Goal: Task Accomplishment & Management: Manage account settings

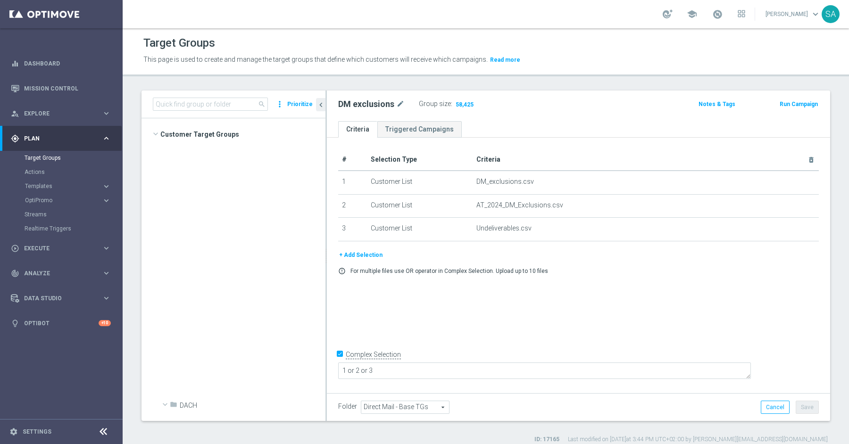
scroll to position [602, 0]
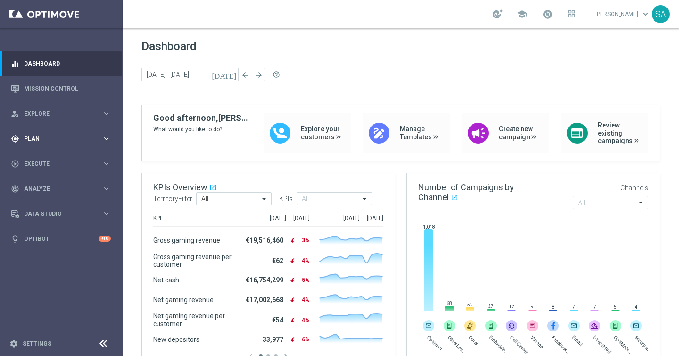
click at [34, 137] on span "Plan" at bounding box center [63, 139] width 78 height 6
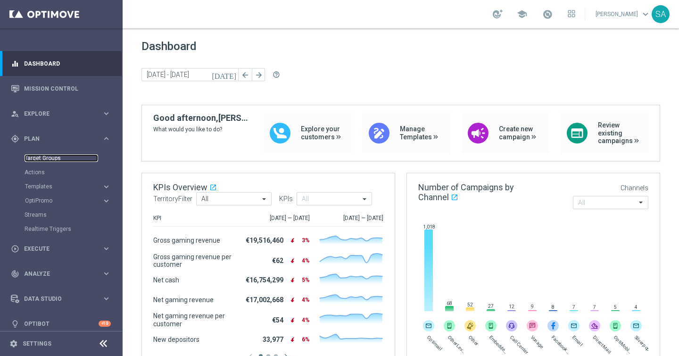
click at [43, 157] on link "Target Groups" at bounding box center [62, 158] width 74 height 8
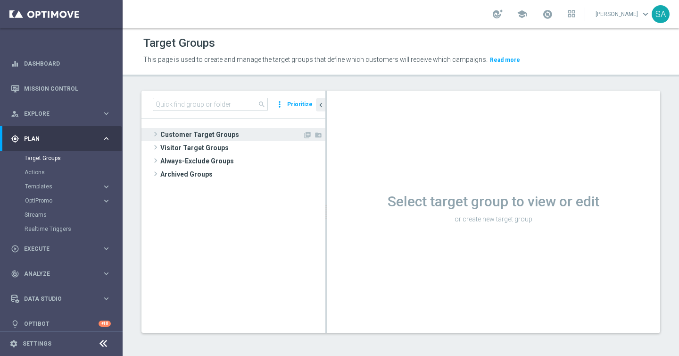
click at [154, 133] on span at bounding box center [155, 133] width 9 height 11
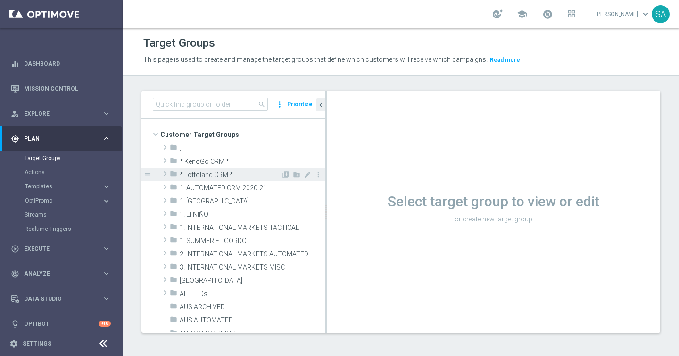
click at [166, 173] on span at bounding box center [164, 173] width 9 height 11
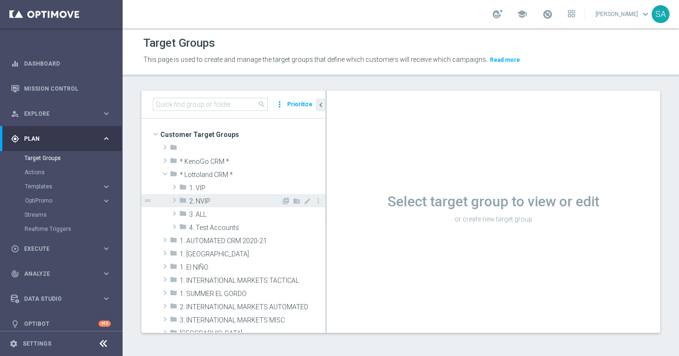
click at [174, 201] on span at bounding box center [174, 199] width 9 height 11
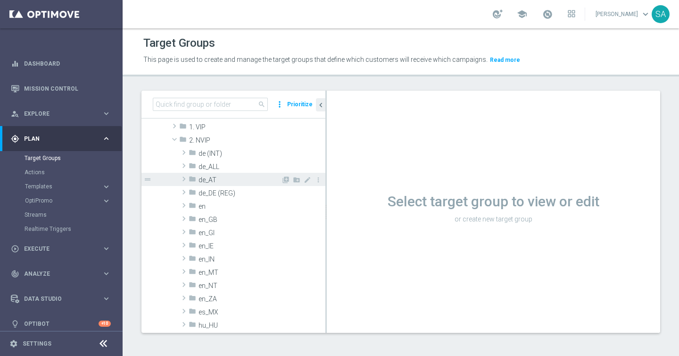
scroll to position [65, 0]
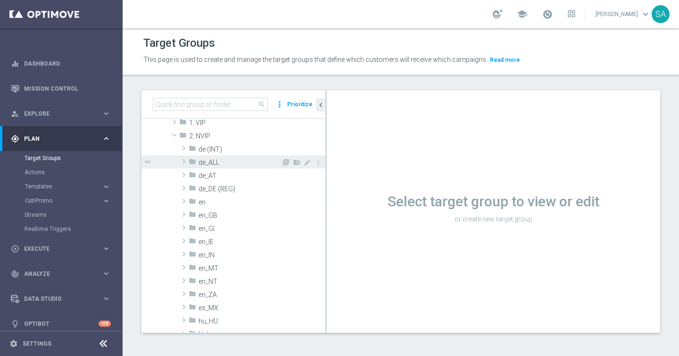
click at [186, 161] on span at bounding box center [183, 161] width 9 height 11
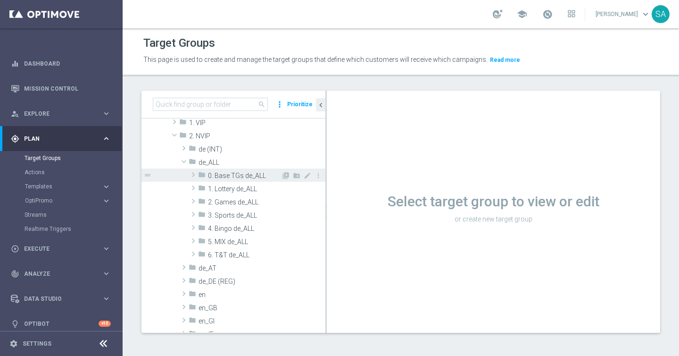
click at [192, 170] on span at bounding box center [193, 174] width 9 height 11
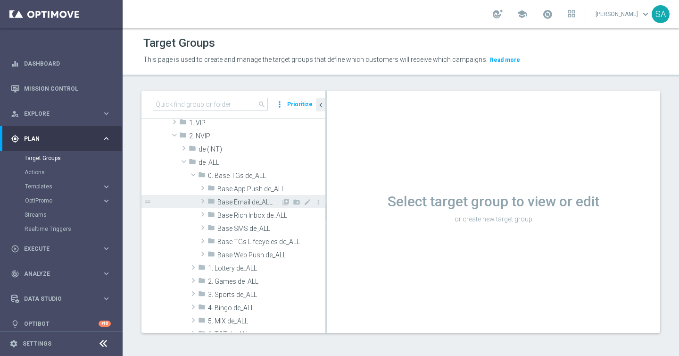
click at [202, 201] on span at bounding box center [202, 200] width 9 height 11
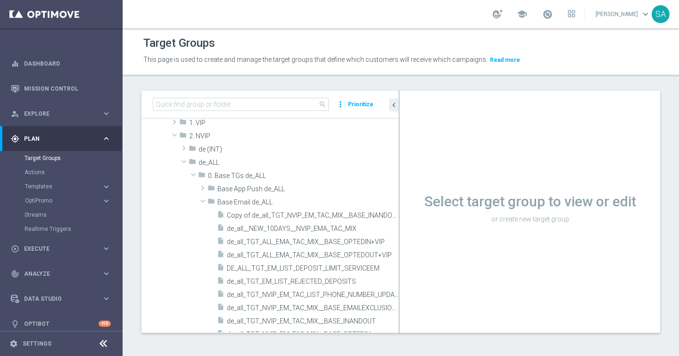
drag, startPoint x: 326, startPoint y: 187, endPoint x: 427, endPoint y: 193, distance: 101.2
click at [427, 193] on as-split "search more_vert Prioritize Customer Target Groups library_add create_new_folder" at bounding box center [401, 212] width 519 height 242
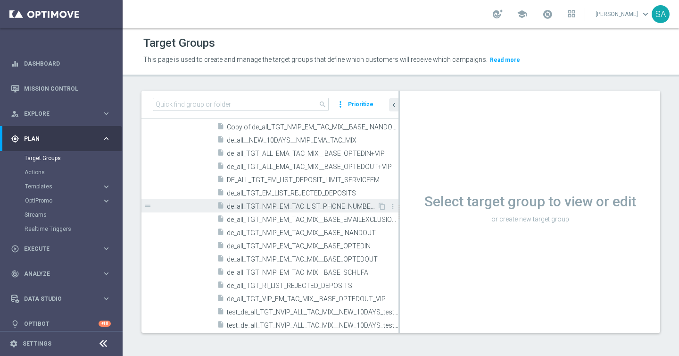
scroll to position [158, 0]
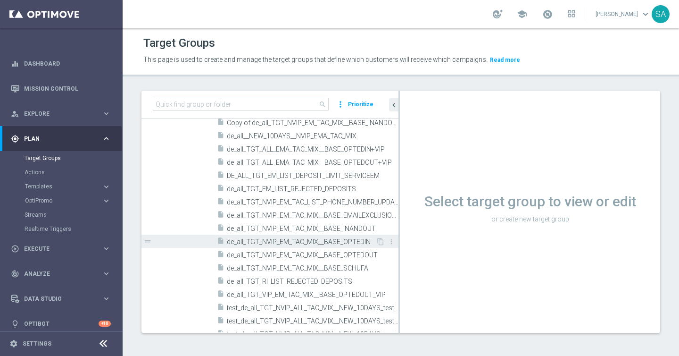
click at [352, 243] on span "de_all_TGT_NVIP_EM_TAC_MIX__BASE_OPTEDIN" at bounding box center [301, 242] width 149 height 8
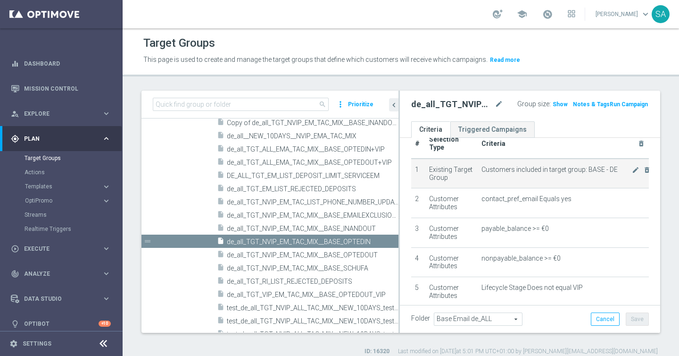
scroll to position [21, 0]
drag, startPoint x: 587, startPoint y: 161, endPoint x: 619, endPoint y: 160, distance: 31.2
click at [619, 165] on span "Customers included in target group: BASE - DE" at bounding box center [557, 169] width 151 height 8
click at [611, 165] on span "Customers included in target group: BASE - DE" at bounding box center [557, 169] width 151 height 8
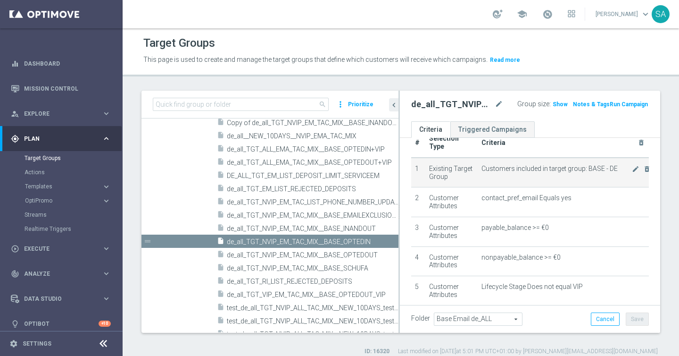
click at [611, 165] on span "Customers included in target group: BASE - DE" at bounding box center [557, 169] width 151 height 8
drag, startPoint x: 586, startPoint y: 159, endPoint x: 631, endPoint y: 160, distance: 44.4
click at [631, 165] on span "Customers included in target group: BASE - DE" at bounding box center [557, 169] width 151 height 8
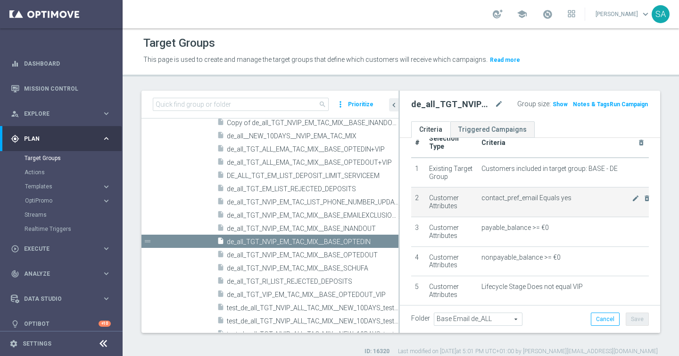
click at [514, 194] on span "contact_pref_email Equals yes" at bounding box center [557, 198] width 151 height 8
drag, startPoint x: 514, startPoint y: 188, endPoint x: 568, endPoint y: 189, distance: 53.8
click at [568, 194] on span "contact_pref_email Equals yes" at bounding box center [557, 198] width 151 height 8
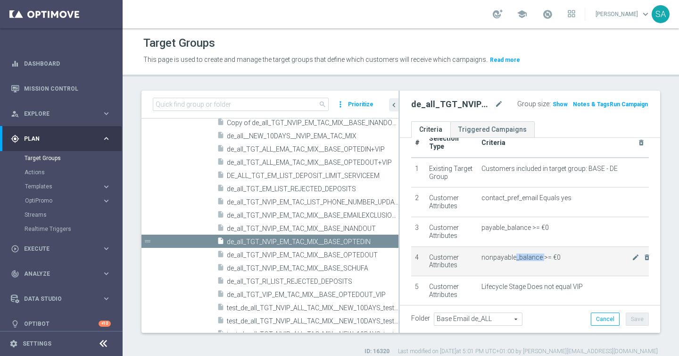
drag, startPoint x: 515, startPoint y: 251, endPoint x: 543, endPoint y: 251, distance: 28.3
click at [543, 253] on span "nonpayable_balance >= €0" at bounding box center [557, 257] width 151 height 8
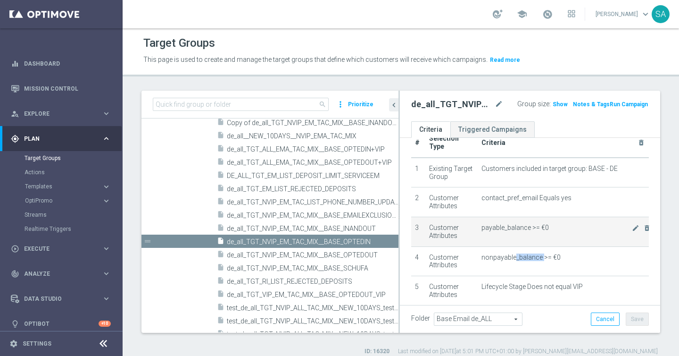
scroll to position [67, 0]
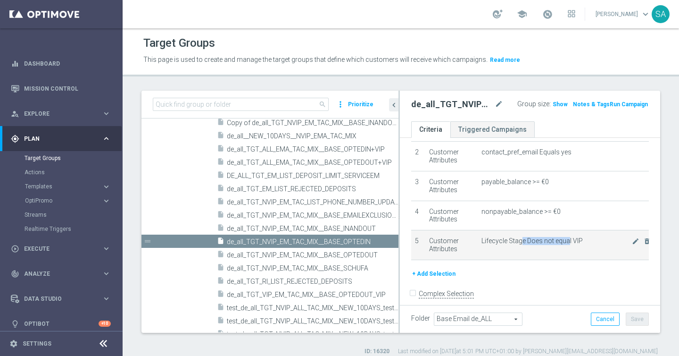
drag, startPoint x: 520, startPoint y: 232, endPoint x: 567, endPoint y: 232, distance: 46.7
click at [567, 237] on span "Lifecycle Stage Does not equal VIP" at bounding box center [557, 241] width 151 height 8
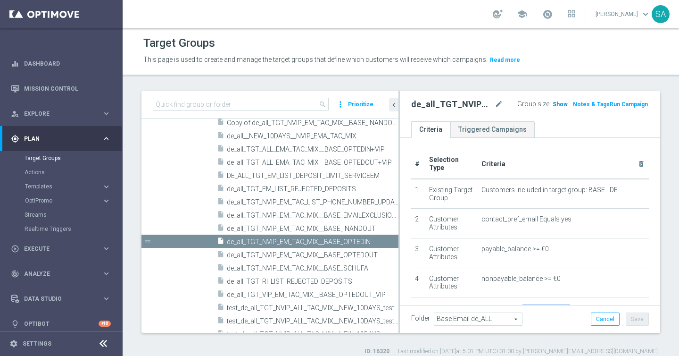
click at [556, 106] on span "Show" at bounding box center [560, 104] width 15 height 7
click at [452, 107] on h2 "de_all_TGT_NVIP_EM_TAC_MIX__BASE_OPTEDIN" at bounding box center [452, 104] width 82 height 11
copy h2 "de_all_TGT_NVIP_EM_TAC_MIX__BASE_OPTEDIN"
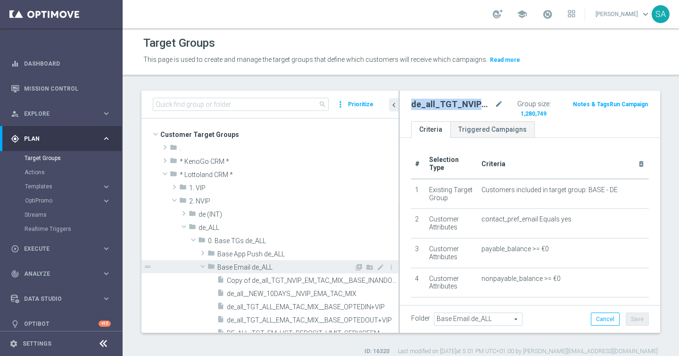
click at [202, 264] on span at bounding box center [202, 265] width 11 height 9
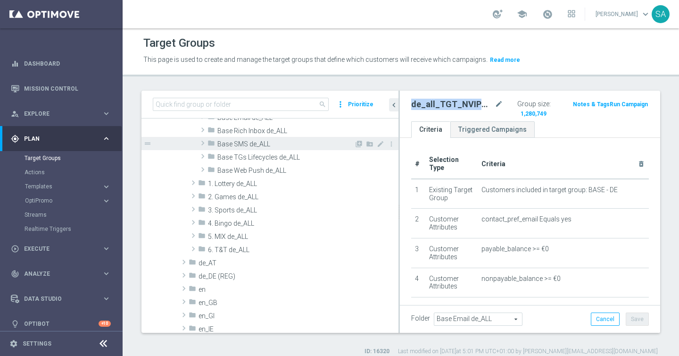
scroll to position [164, 0]
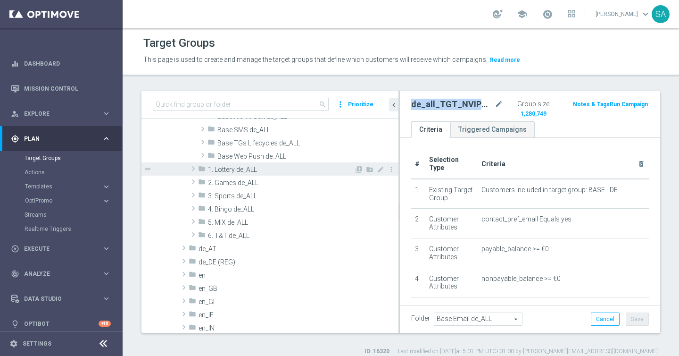
click at [190, 169] on span at bounding box center [193, 168] width 9 height 11
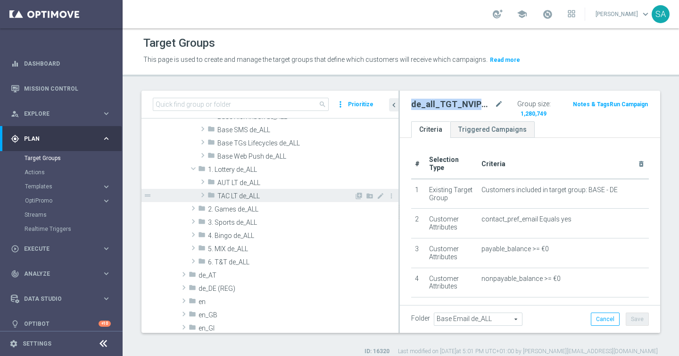
click at [201, 195] on span at bounding box center [202, 194] width 9 height 11
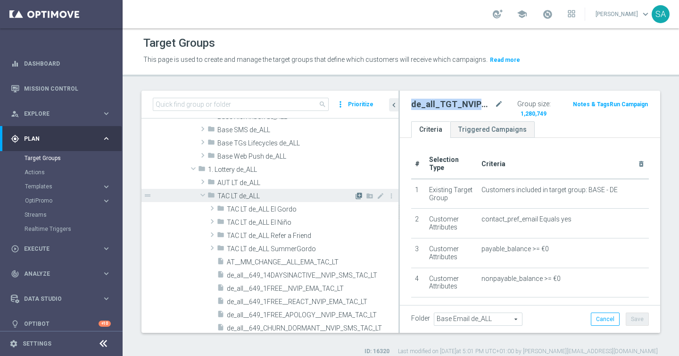
click at [358, 195] on icon "library_add" at bounding box center [359, 196] width 8 height 8
type input "TAC LT de_ALL"
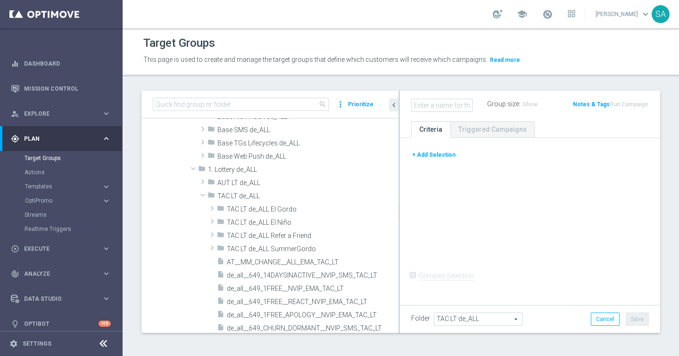
click at [443, 156] on button "+ Add Selection" at bounding box center [433, 155] width 45 height 10
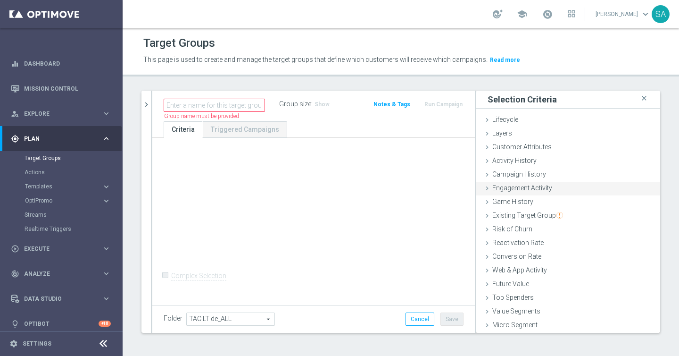
scroll to position [14, 0]
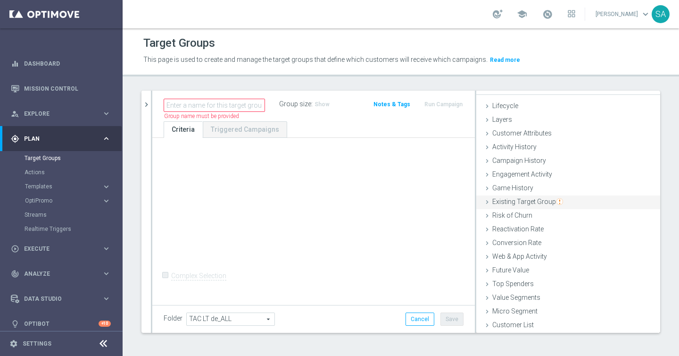
click at [530, 203] on span "Existing Target Group" at bounding box center [528, 202] width 71 height 8
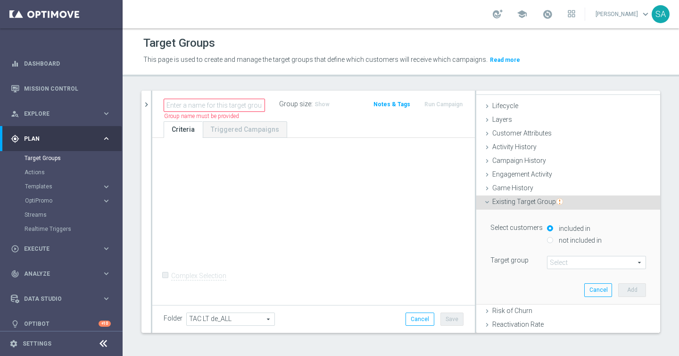
click at [559, 239] on label "not included in" at bounding box center [579, 240] width 45 height 8
click at [553, 239] on input "not included in" at bounding box center [550, 240] width 6 height 6
radio input "true"
click at [553, 226] on input "included in" at bounding box center [550, 228] width 6 height 6
radio input "true"
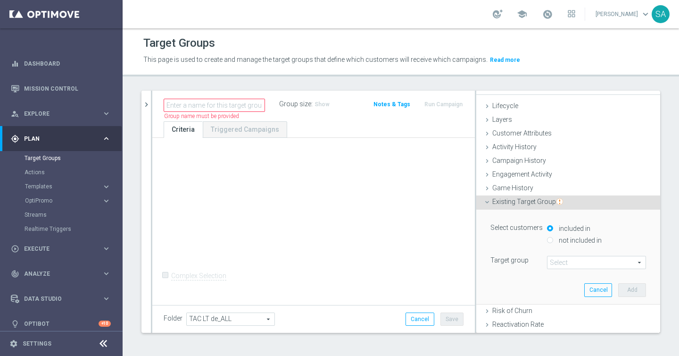
click at [562, 263] on span at bounding box center [597, 262] width 98 height 12
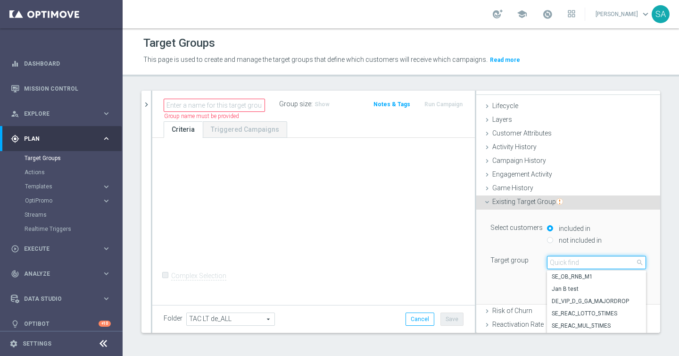
click at [562, 263] on input "search" at bounding box center [596, 262] width 99 height 13
paste input "de_all_TGT_NVIP_EM_TAC_MIX__BASE_OPTEDIN"
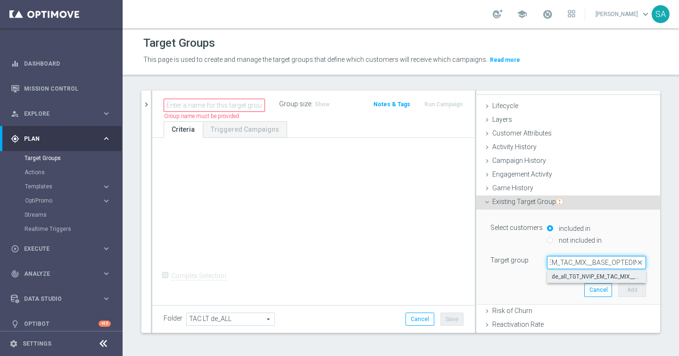
type input "de_all_TGT_NVIP_EM_TAC_MIX__BASE_OPTEDIN"
click at [569, 274] on span "de_all_TGT_NVIP_EM_TAC_MIX__BASE_OPTEDIN" at bounding box center [597, 277] width 90 height 8
type input "de_all_TGT_NVIP_EM_TAC_MIX__BASE_OPTEDIN"
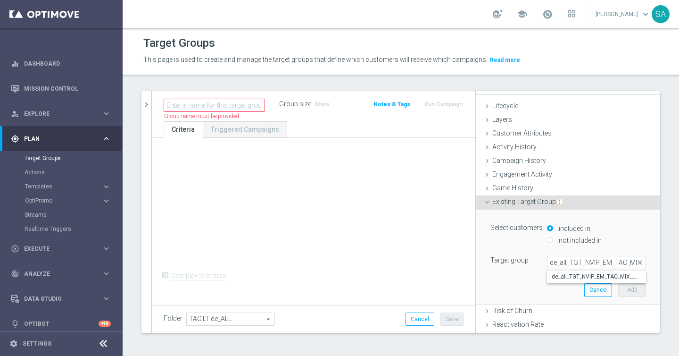
click at [633, 289] on button "Add" at bounding box center [633, 289] width 28 height 13
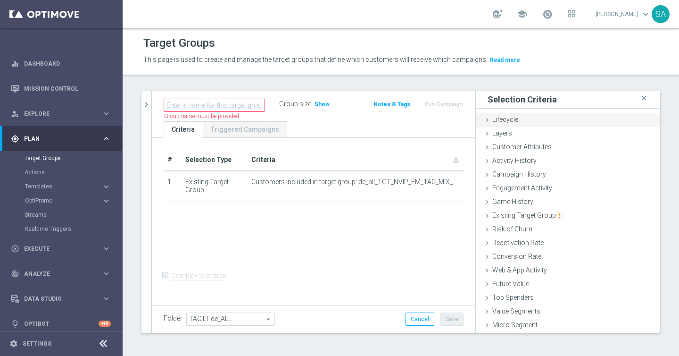
click at [487, 121] on icon at bounding box center [488, 120] width 8 height 8
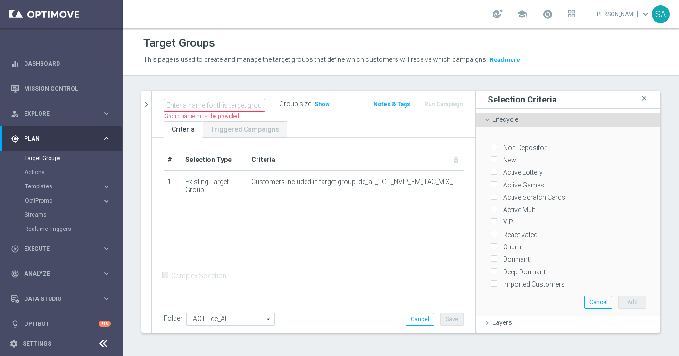
click at [506, 243] on label "Churn" at bounding box center [510, 247] width 21 height 8
click at [497, 244] on input "Churn" at bounding box center [494, 247] width 6 height 6
checkbox input "true"
click at [516, 255] on label "Dormant" at bounding box center [515, 259] width 30 height 8
click at [497, 256] on input "Dormant" at bounding box center [494, 259] width 6 height 6
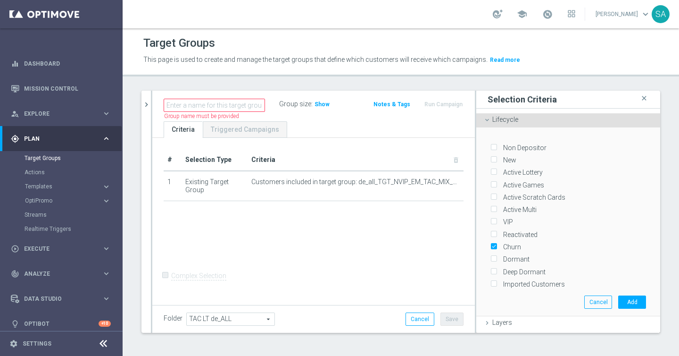
checkbox input "true"
click at [520, 268] on label "Deep Dormant" at bounding box center [523, 272] width 46 height 8
click at [497, 268] on input "Deep Dormant" at bounding box center [494, 271] width 6 height 6
checkbox input "true"
click at [629, 301] on button "Add" at bounding box center [633, 301] width 28 height 13
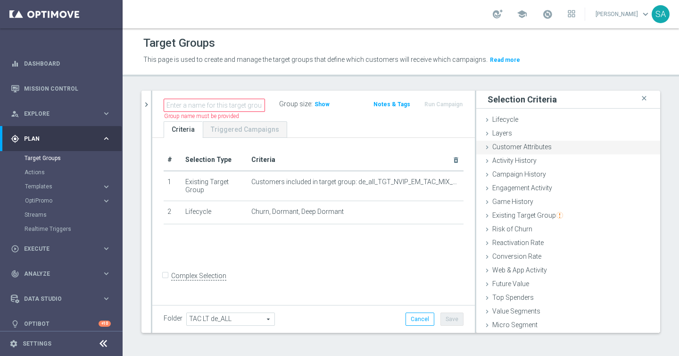
click at [523, 151] on span "Customer Attributes" at bounding box center [522, 147] width 59 height 8
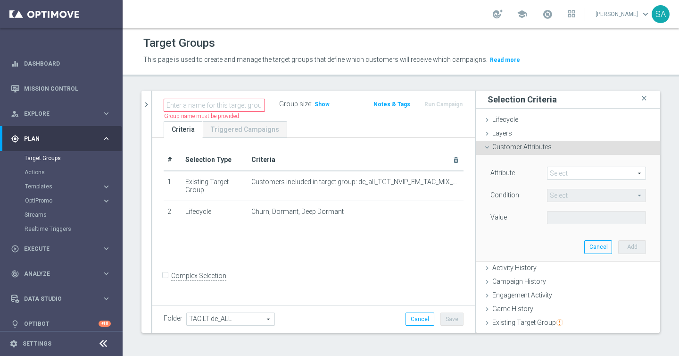
click at [571, 173] on span at bounding box center [597, 173] width 98 height 12
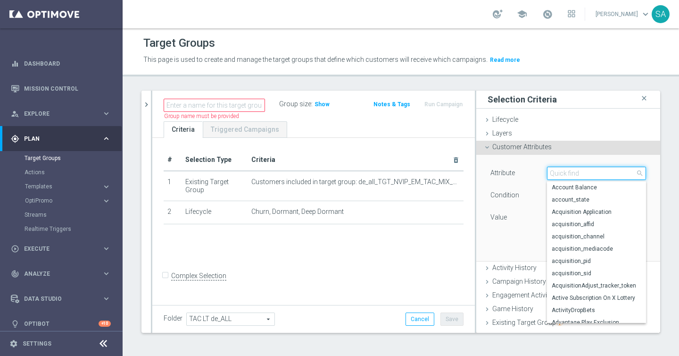
click at [571, 173] on input "search" at bounding box center [596, 173] width 99 height 13
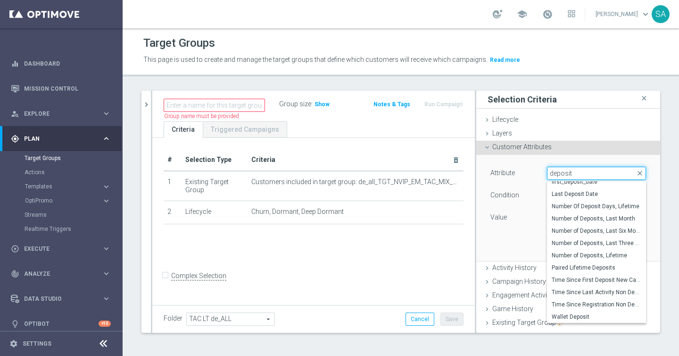
click at [579, 171] on input "deposit" at bounding box center [596, 173] width 99 height 13
type input "deposit"
click at [592, 206] on span "Number Of Deposit Days, Lifetime" at bounding box center [597, 206] width 90 height 8
type input "Number Of Deposit Days, Lifetime"
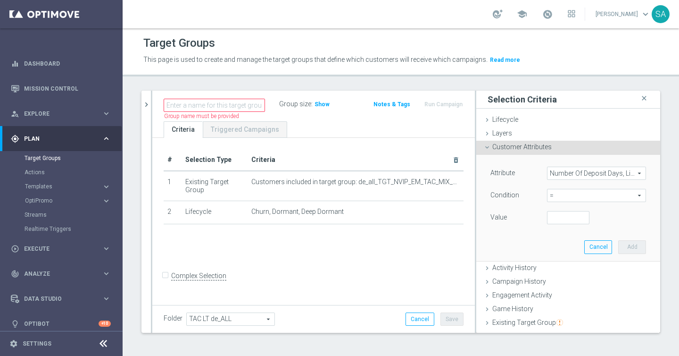
click at [567, 191] on span "=" at bounding box center [597, 195] width 98 height 12
click at [569, 268] on span ">=" at bounding box center [597, 271] width 90 height 8
type input ">="
click at [558, 220] on input "number" at bounding box center [568, 217] width 42 height 13
type input "3"
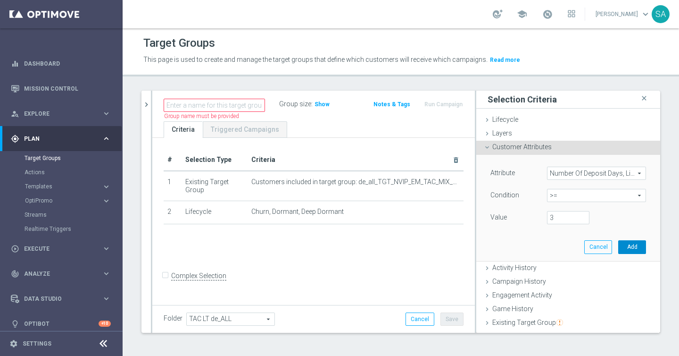
click at [630, 246] on button "Add" at bounding box center [633, 246] width 28 height 13
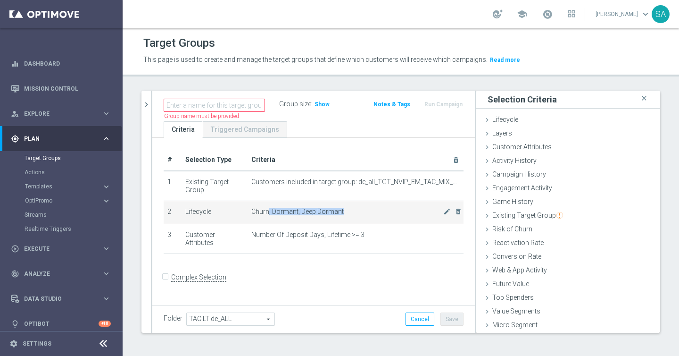
drag, startPoint x: 349, startPoint y: 213, endPoint x: 268, endPoint y: 213, distance: 81.2
click at [268, 213] on span "Churn, Dormant, Deep Dormant" at bounding box center [347, 212] width 192 height 8
click at [319, 105] on span "Show" at bounding box center [322, 104] width 15 height 7
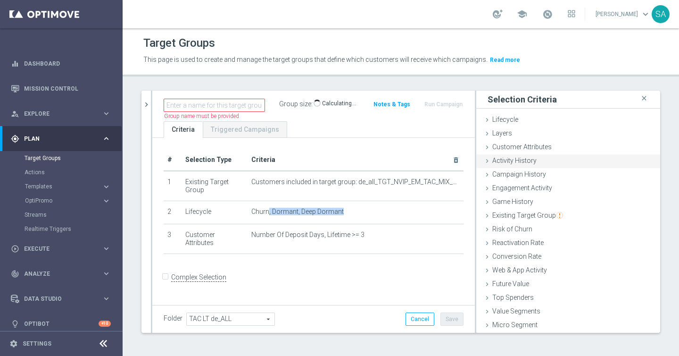
click at [614, 165] on div "Activity History done" at bounding box center [569, 161] width 184 height 14
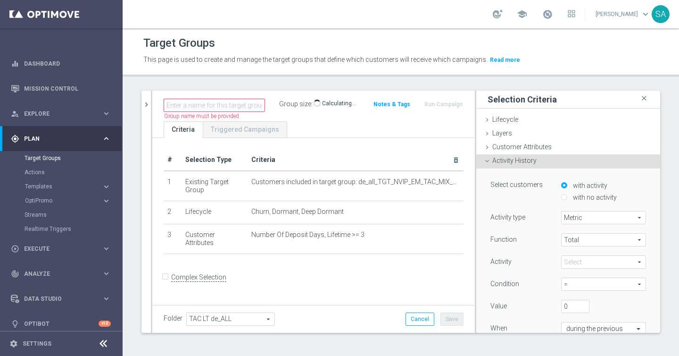
click at [353, 267] on div "# Selection Type Criteria delete_forever 1 Existing Target Group Customers incl…" at bounding box center [313, 221] width 323 height 167
click at [504, 161] on span "Activity History" at bounding box center [515, 161] width 44 height 8
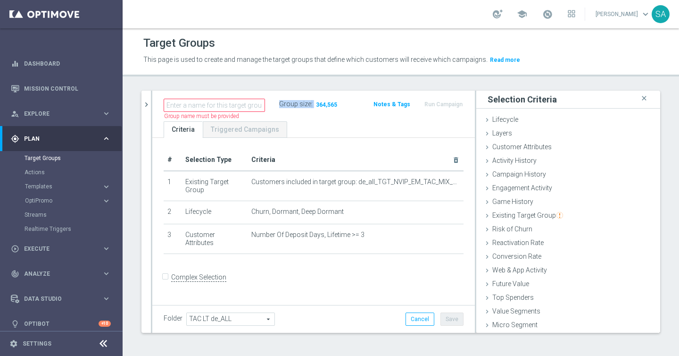
drag, startPoint x: 343, startPoint y: 104, endPoint x: 312, endPoint y: 105, distance: 31.2
click at [312, 105] on div "Group size : 364,565" at bounding box center [322, 103] width 87 height 11
click at [537, 147] on span "Customer Attributes" at bounding box center [522, 147] width 59 height 8
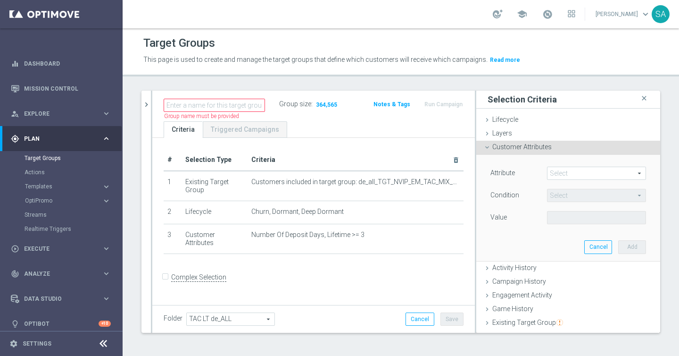
click at [537, 147] on span "Customer Attributes" at bounding box center [522, 147] width 59 height 8
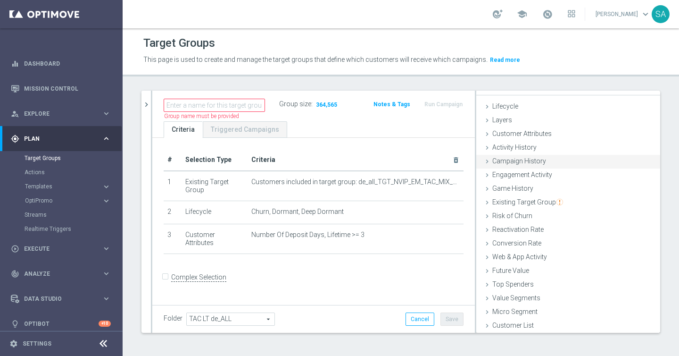
scroll to position [14, 0]
click at [535, 187] on div "Game History done" at bounding box center [569, 189] width 184 height 14
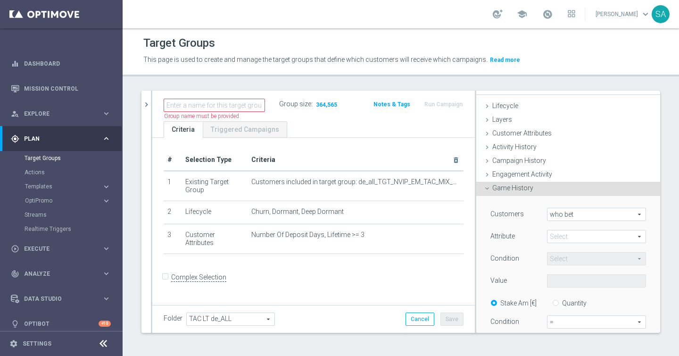
click at [566, 235] on span at bounding box center [597, 236] width 98 height 12
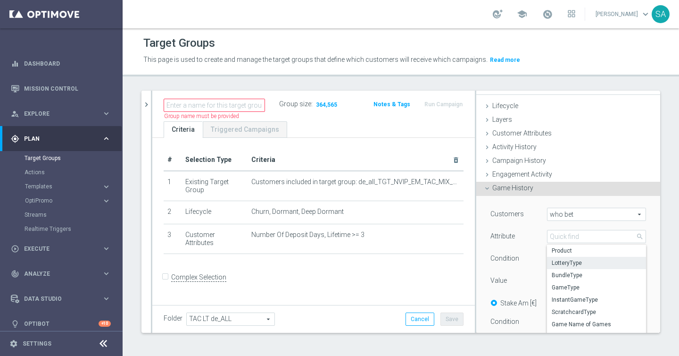
click at [583, 259] on span "LotteryType" at bounding box center [597, 263] width 90 height 8
type input "LotteryType"
type input "Equals"
click at [560, 279] on span at bounding box center [597, 281] width 98 height 12
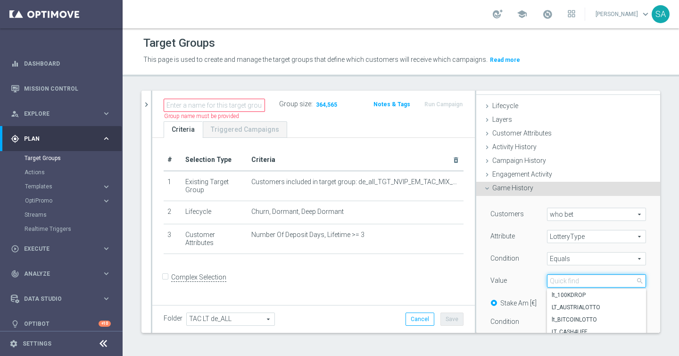
click at [567, 281] on input "search" at bounding box center [596, 280] width 99 height 13
type input "euroj"
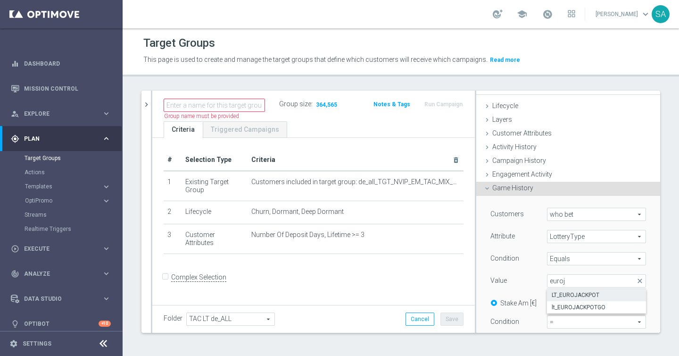
click at [577, 291] on label "LT_EUROJACKPOT" at bounding box center [596, 295] width 99 height 12
type input "LT_EUROJACKPOT"
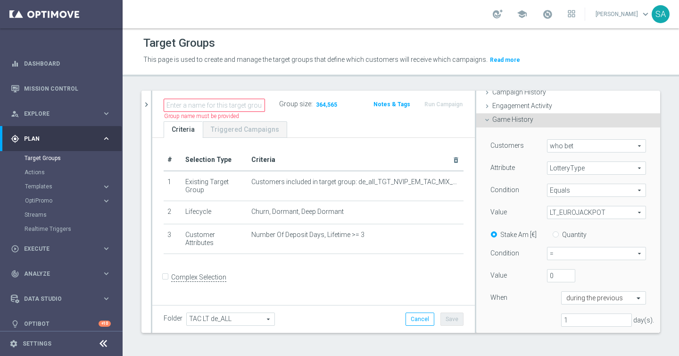
scroll to position [90, 0]
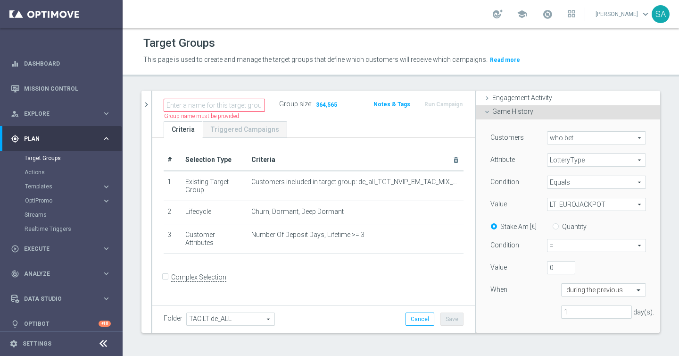
click at [559, 224] on input "Quantity" at bounding box center [558, 225] width 6 height 6
radio input "true"
click at [561, 249] on span "=" at bounding box center [597, 245] width 98 height 12
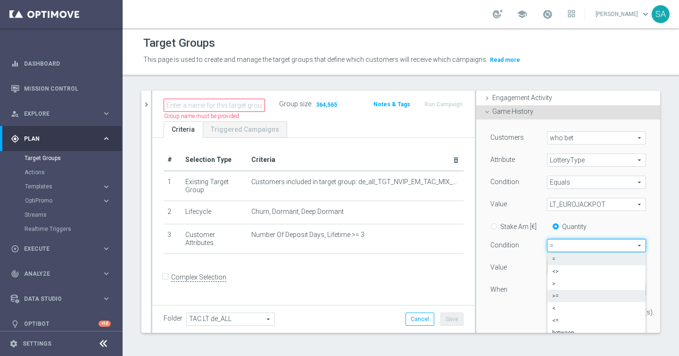
click at [577, 297] on span ">=" at bounding box center [596, 296] width 89 height 8
type input ">="
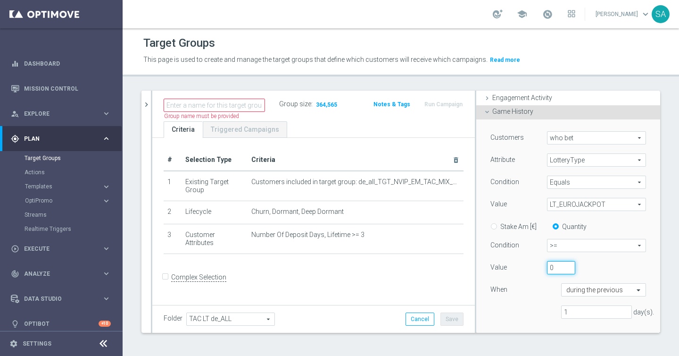
drag, startPoint x: 560, startPoint y: 268, endPoint x: 508, endPoint y: 266, distance: 51.9
click at [508, 266] on div "Value 0" at bounding box center [569, 268] width 170 height 15
type input "3"
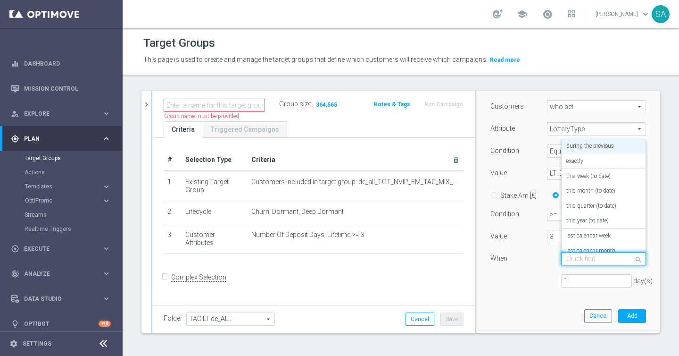
scroll to position [120, 0]
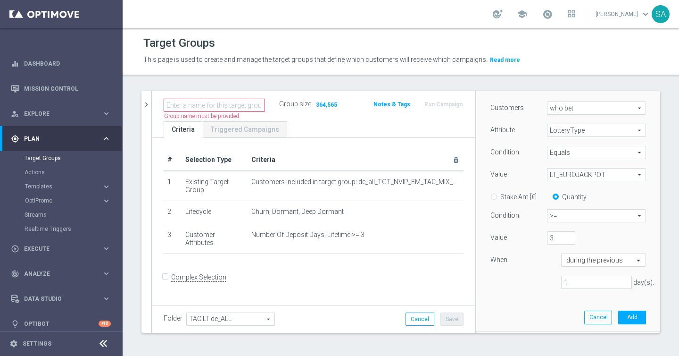
click at [540, 265] on div "When" at bounding box center [519, 260] width 71 height 15
drag, startPoint x: 587, startPoint y: 285, endPoint x: 502, endPoint y: 281, distance: 84.6
click at [502, 281] on div "1 day(s)." at bounding box center [569, 283] width 170 height 14
click at [616, 266] on div "during the previous" at bounding box center [603, 259] width 85 height 13
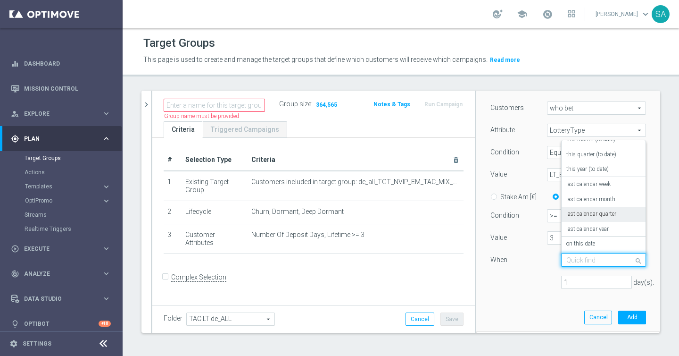
scroll to position [68, 0]
click at [515, 308] on div "Customers who bet who bet arrow_drop_down search Attribute LotteryType LotteryT…" at bounding box center [569, 210] width 170 height 241
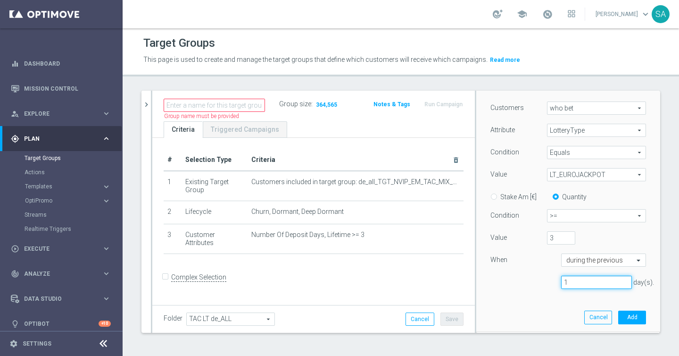
drag, startPoint x: 570, startPoint y: 283, endPoint x: 434, endPoint y: 280, distance: 136.9
click at [434, 280] on as-split "search more_vert Prioritize Customer Target Groups library_add create_new_folder" at bounding box center [401, 212] width 519 height 242
type input "800"
click at [624, 316] on button "Add" at bounding box center [633, 316] width 28 height 13
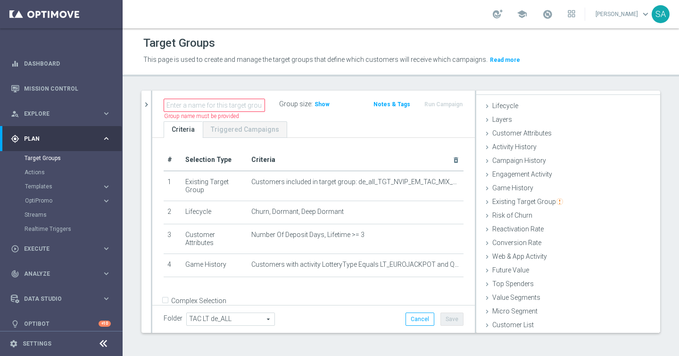
scroll to position [14, 0]
click at [322, 101] on span "Show" at bounding box center [322, 104] width 15 height 7
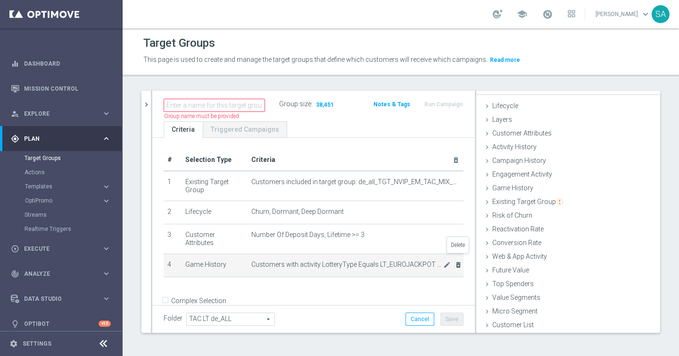
click at [458, 261] on icon "delete_forever" at bounding box center [459, 265] width 8 height 8
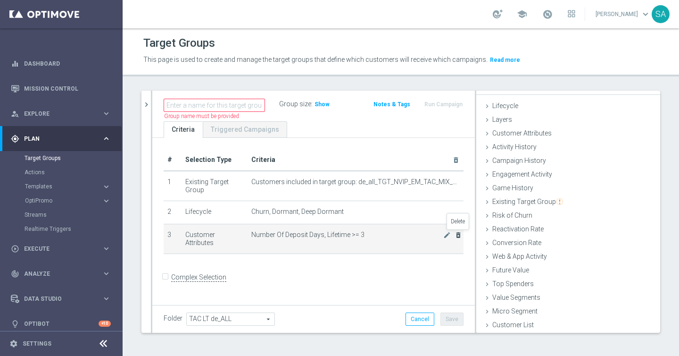
click at [459, 234] on icon "delete_forever" at bounding box center [459, 235] width 8 height 8
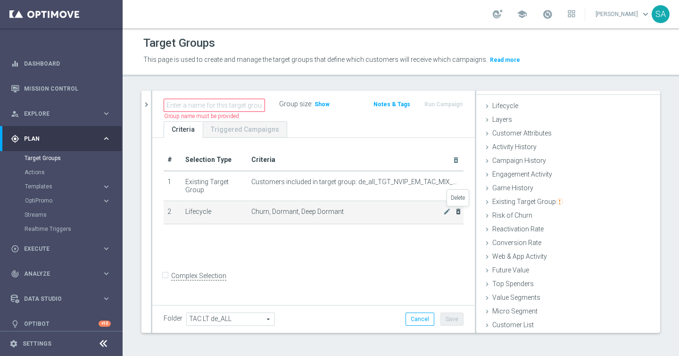
click at [456, 211] on icon "delete_forever" at bounding box center [459, 212] width 8 height 8
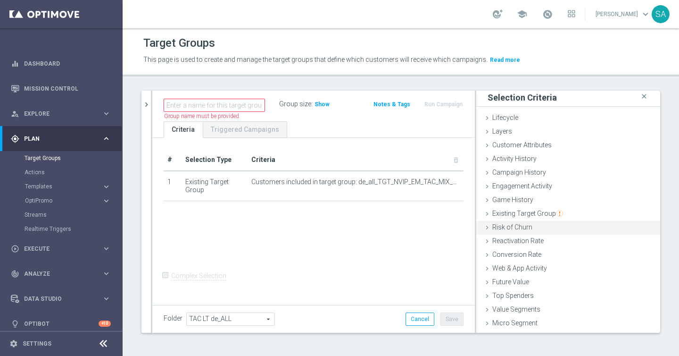
scroll to position [0, 0]
click at [534, 228] on div "Risk of Churn done" at bounding box center [569, 230] width 184 height 14
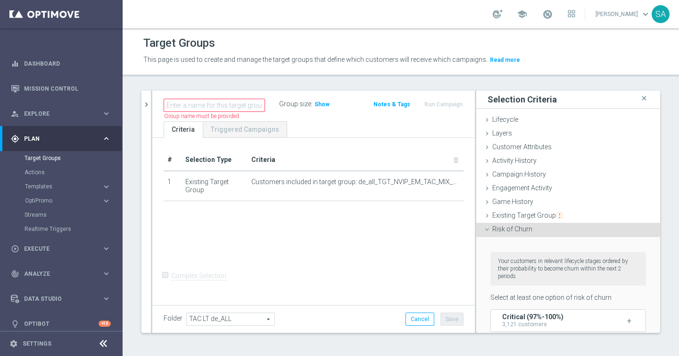
scroll to position [0, 0]
click at [486, 148] on icon at bounding box center [488, 147] width 8 height 8
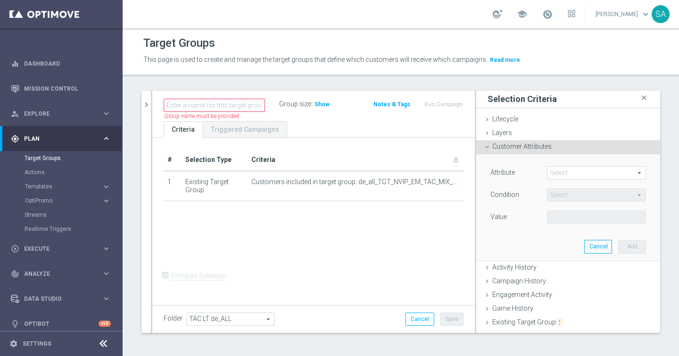
click at [570, 173] on span at bounding box center [597, 173] width 98 height 12
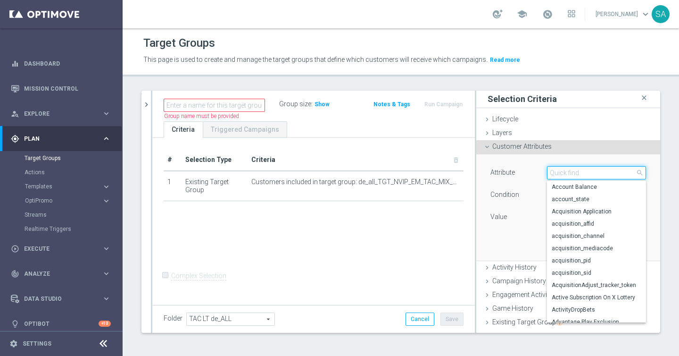
click at [570, 173] on input "search" at bounding box center [596, 172] width 99 height 13
type input "jackpot"
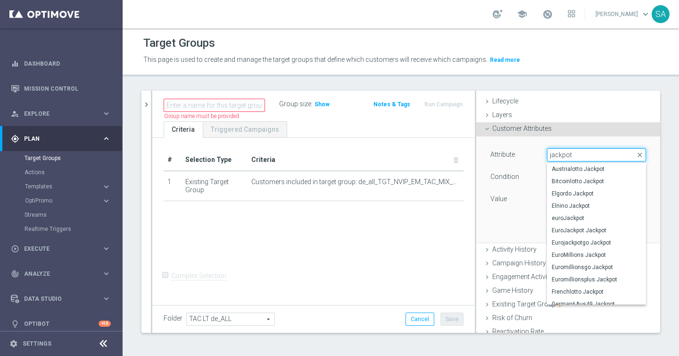
scroll to position [23, 0]
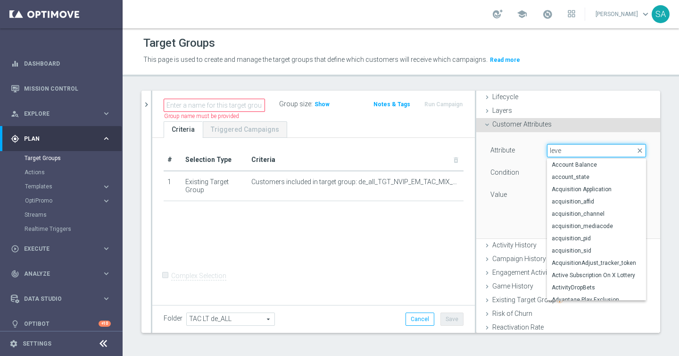
type input "level"
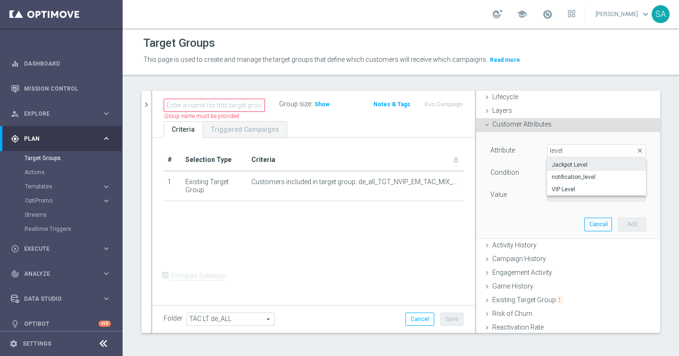
click at [590, 163] on span "Jackpot Level" at bounding box center [597, 165] width 90 height 8
type input "Jackpot Level"
type input "Equals"
click at [560, 191] on span at bounding box center [597, 195] width 98 height 12
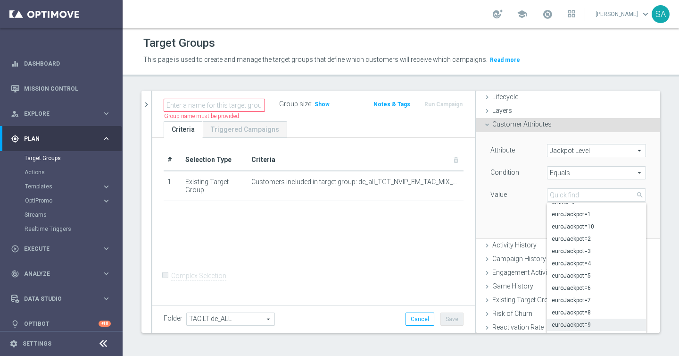
scroll to position [703, 0]
click at [605, 216] on span "euroJackpot=1" at bounding box center [597, 215] width 90 height 8
type input "euroJackpot=1"
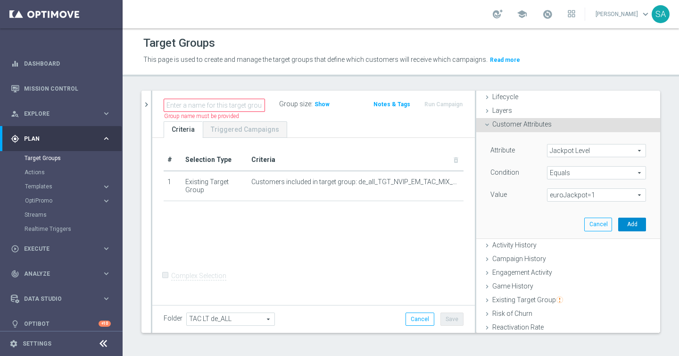
click at [627, 223] on button "Add" at bounding box center [633, 224] width 28 height 13
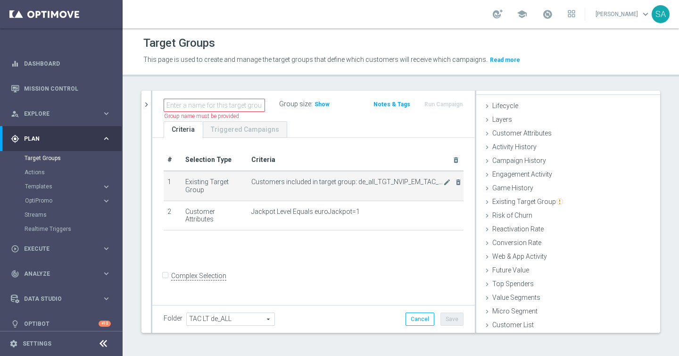
scroll to position [14, 0]
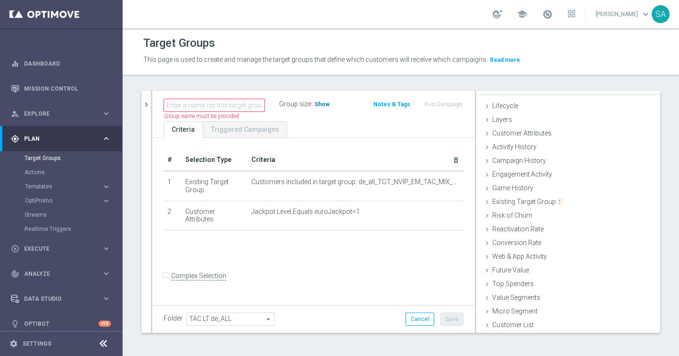
click at [323, 104] on span "Show" at bounding box center [322, 104] width 15 height 7
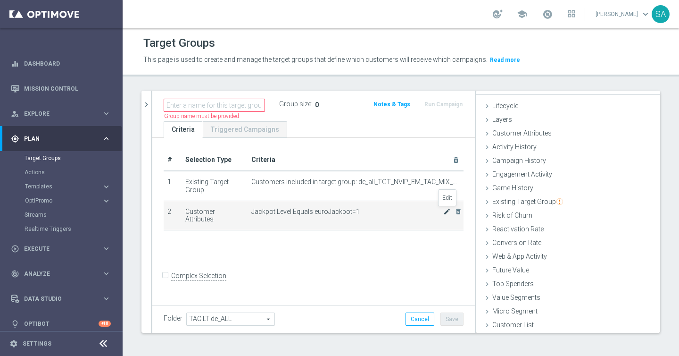
click at [445, 211] on icon "mode_edit" at bounding box center [447, 212] width 8 height 8
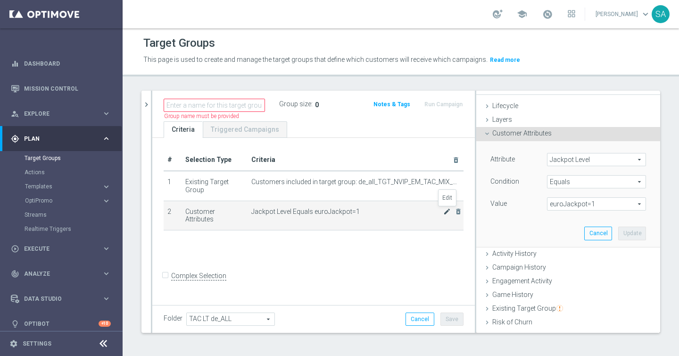
scroll to position [23, 0]
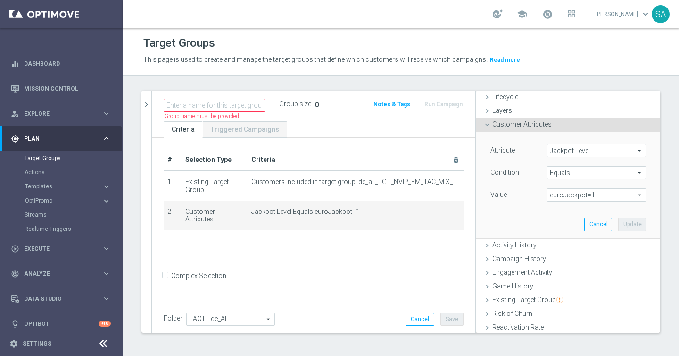
click at [582, 193] on span "euroJackpot=1" at bounding box center [597, 195] width 98 height 12
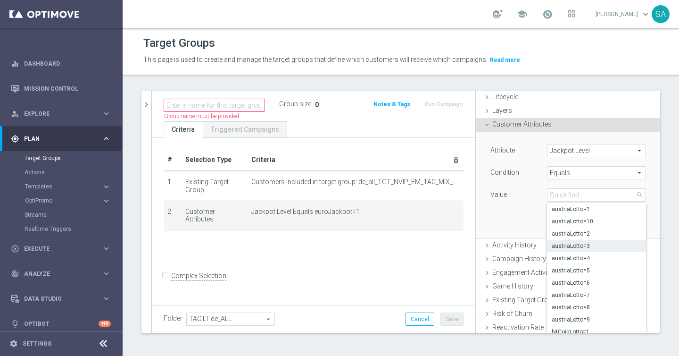
click at [590, 243] on span "austriaLotto=3" at bounding box center [597, 246] width 90 height 8
type input "austriaLotto=3"
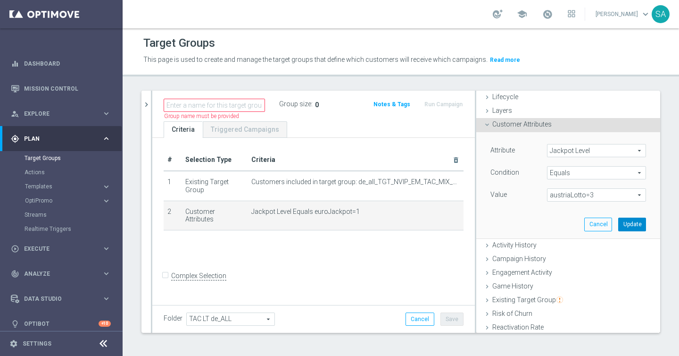
click at [629, 225] on button "Update" at bounding box center [633, 224] width 28 height 13
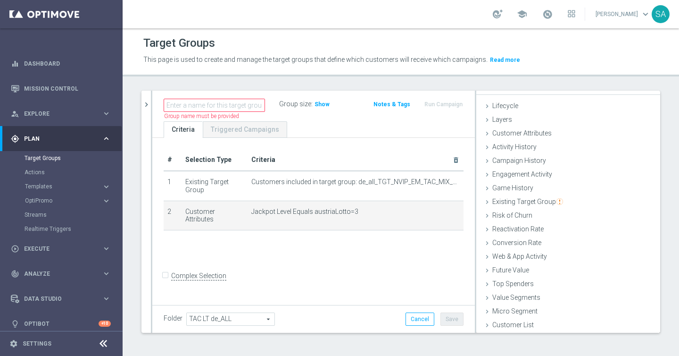
scroll to position [14, 0]
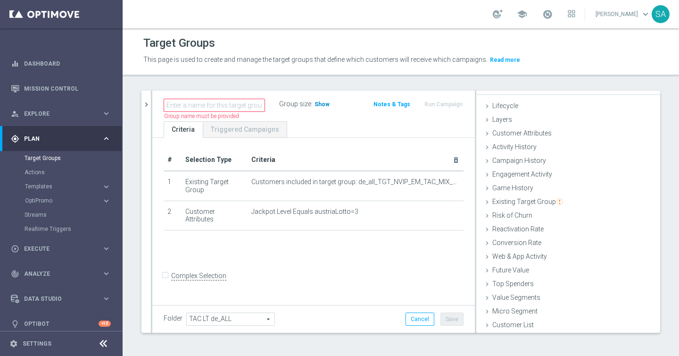
click at [325, 106] on span "Show" at bounding box center [322, 104] width 15 height 7
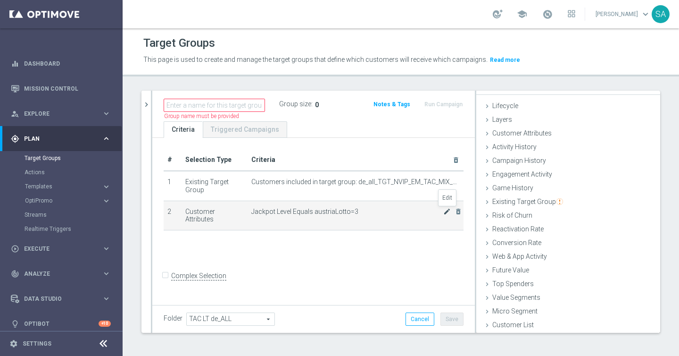
click at [443, 211] on icon "mode_edit" at bounding box center [447, 212] width 8 height 8
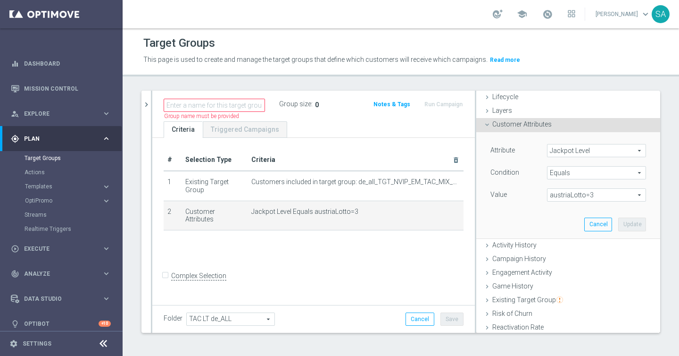
click at [593, 194] on span "austriaLotto=3" at bounding box center [597, 195] width 98 height 12
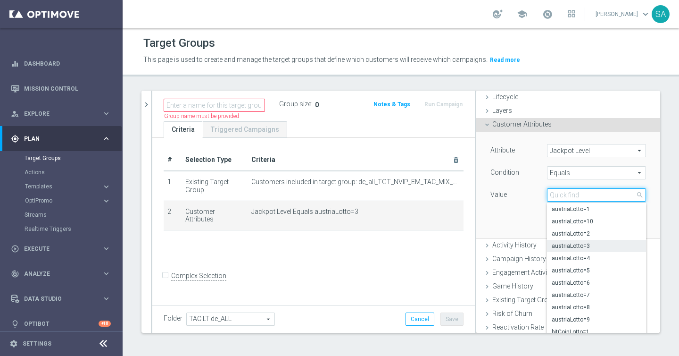
click at [592, 195] on input "search" at bounding box center [596, 194] width 99 height 13
click at [589, 209] on span "austriaLotto=1" at bounding box center [597, 209] width 90 height 8
type input "austriaLotto=1"
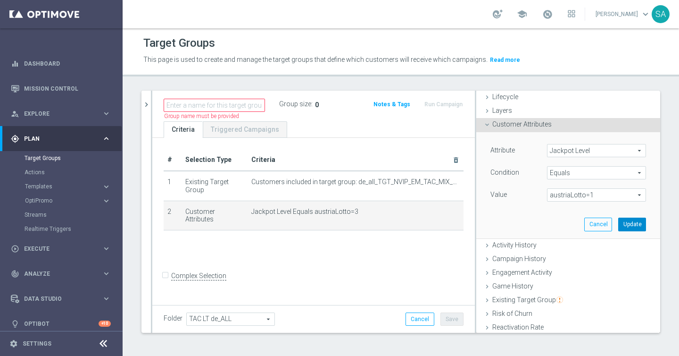
click at [641, 227] on button "Update" at bounding box center [633, 224] width 28 height 13
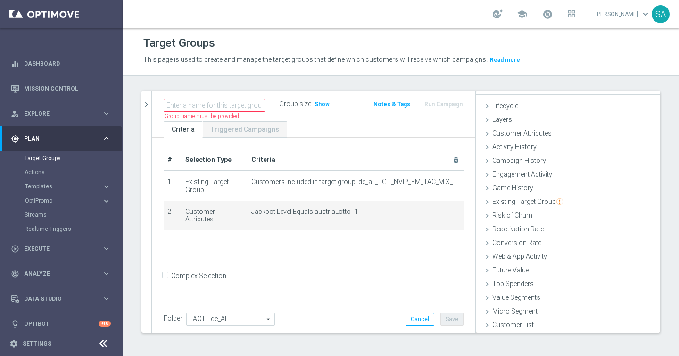
scroll to position [14, 0]
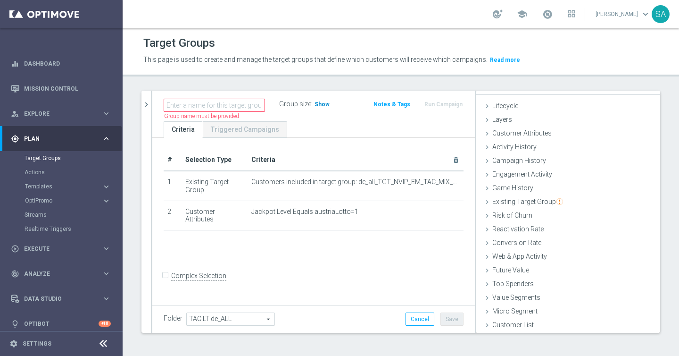
click at [321, 104] on span "Show" at bounding box center [322, 104] width 15 height 7
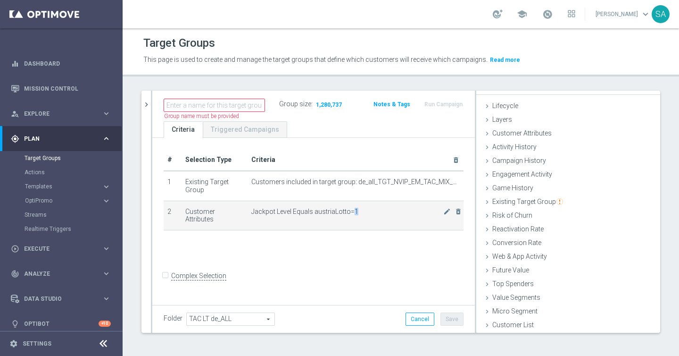
click at [353, 211] on span "Jackpot Level Equals austriaLotto=1" at bounding box center [347, 212] width 192 height 8
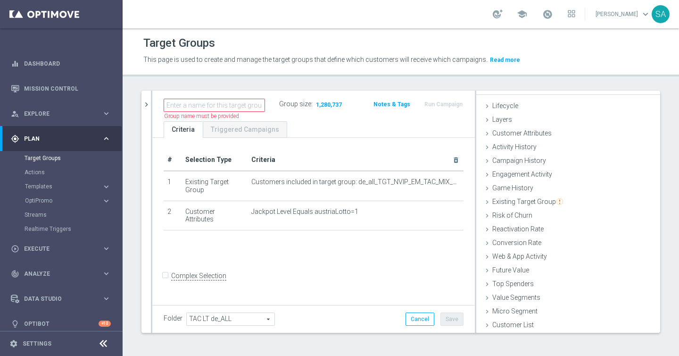
click at [371, 270] on div "# Selection Type Criteria delete_forever 1 Existing Target Group Customers incl…" at bounding box center [313, 220] width 323 height 165
click at [329, 276] on div "# Selection Type Criteria delete_forever 1 Existing Target Group Customers incl…" at bounding box center [313, 220] width 323 height 165
click at [419, 317] on button "Cancel" at bounding box center [420, 318] width 29 height 13
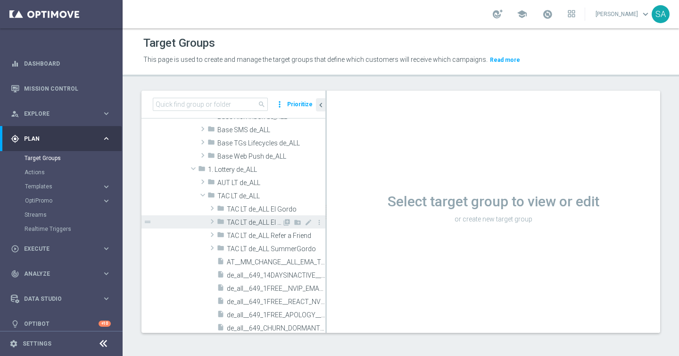
scroll to position [0, 0]
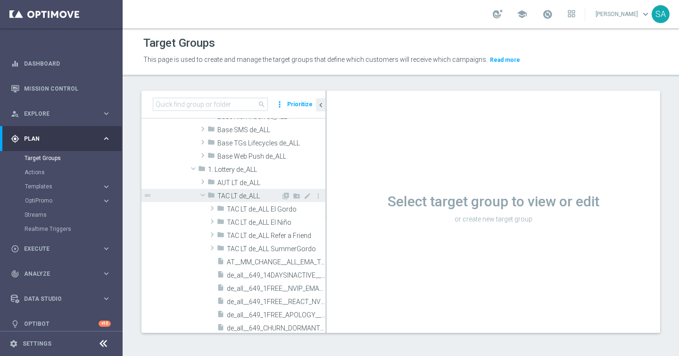
click at [203, 193] on span at bounding box center [202, 194] width 11 height 9
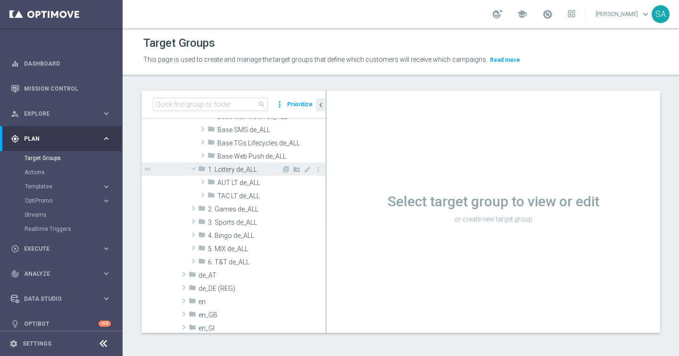
click at [192, 166] on span at bounding box center [193, 168] width 11 height 9
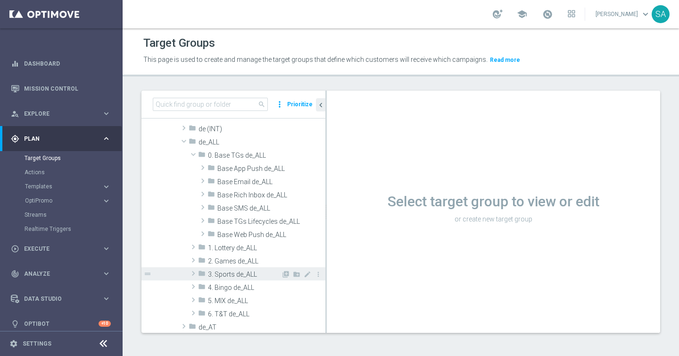
scroll to position [84, 0]
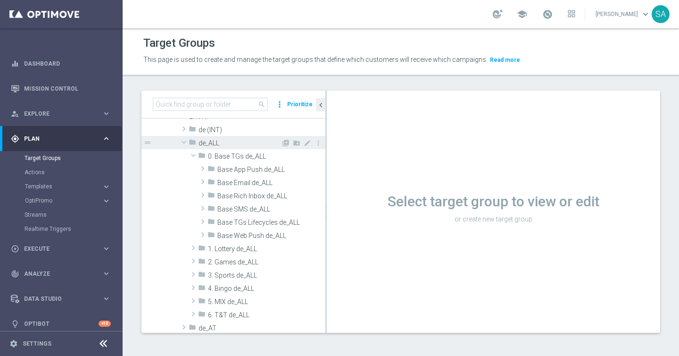
click at [183, 143] on span at bounding box center [183, 141] width 11 height 9
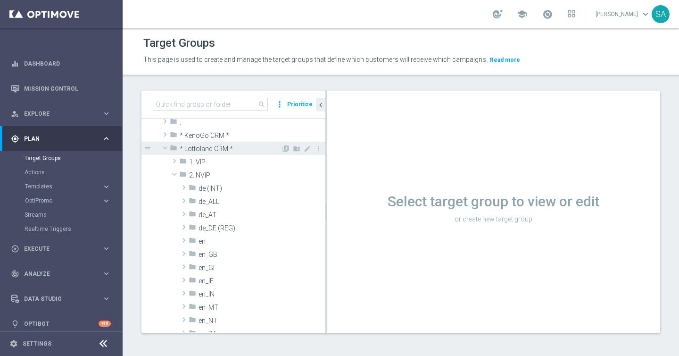
scroll to position [27, 0]
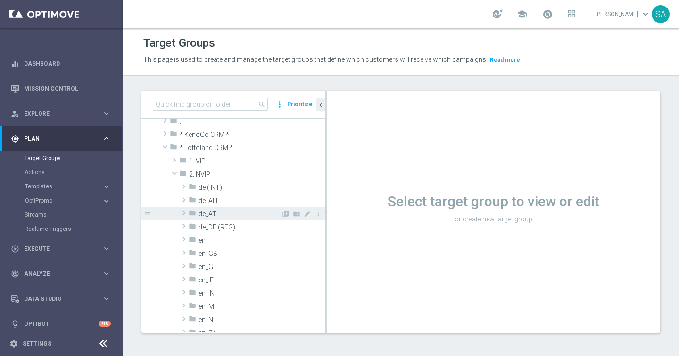
click at [184, 213] on span at bounding box center [183, 212] width 9 height 11
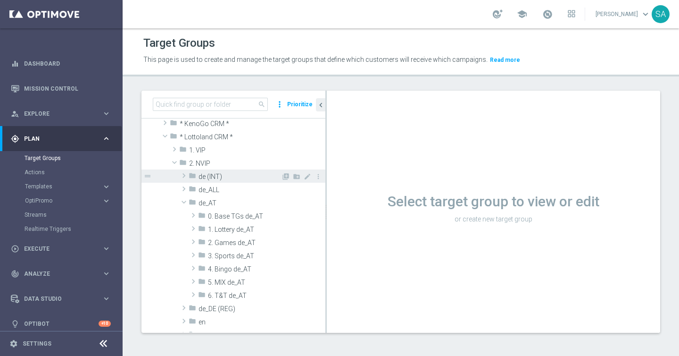
scroll to position [42, 0]
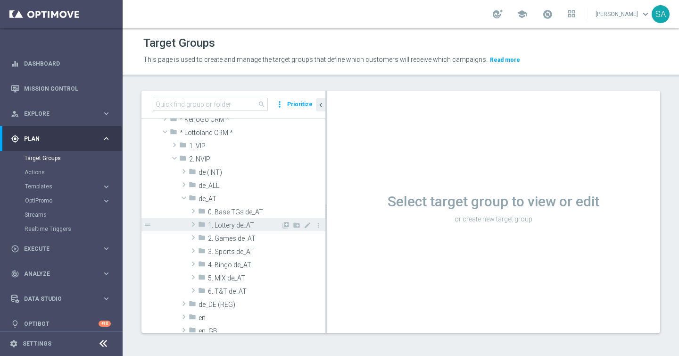
click at [194, 222] on span at bounding box center [193, 223] width 9 height 11
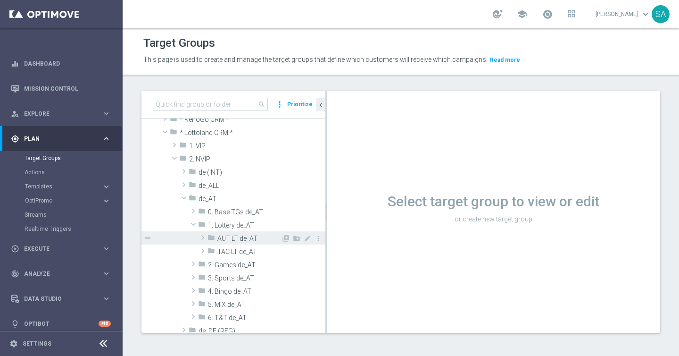
click at [203, 237] on span at bounding box center [202, 237] width 9 height 11
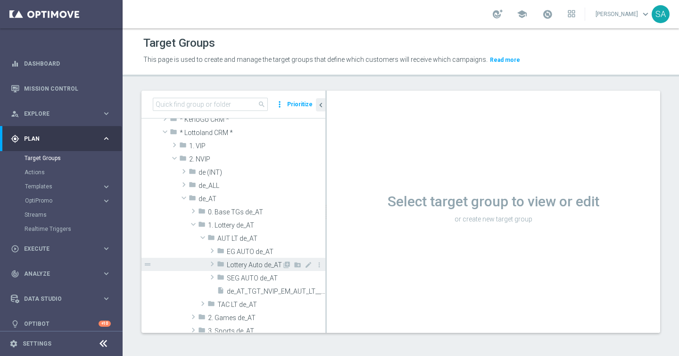
click at [213, 262] on span at bounding box center [212, 263] width 9 height 11
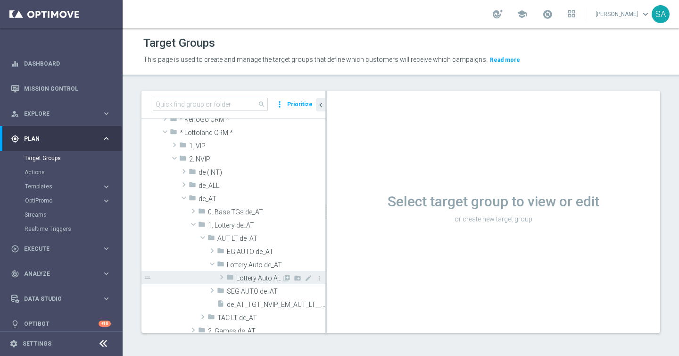
click at [223, 276] on span at bounding box center [221, 276] width 9 height 11
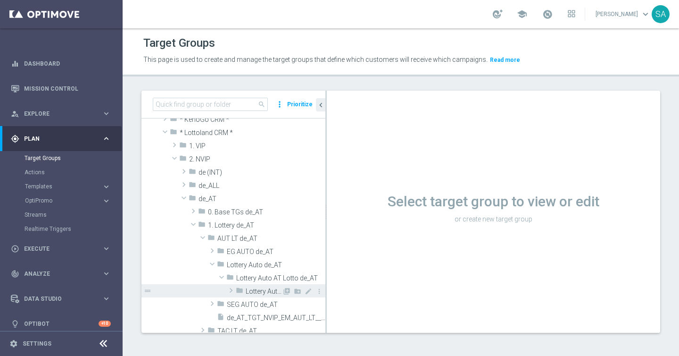
click at [231, 291] on span at bounding box center [230, 289] width 9 height 11
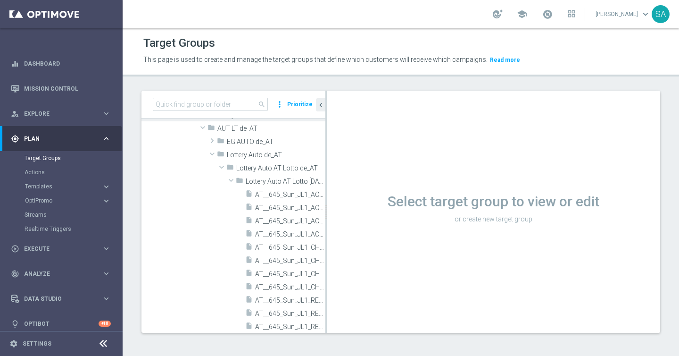
scroll to position [191, 0]
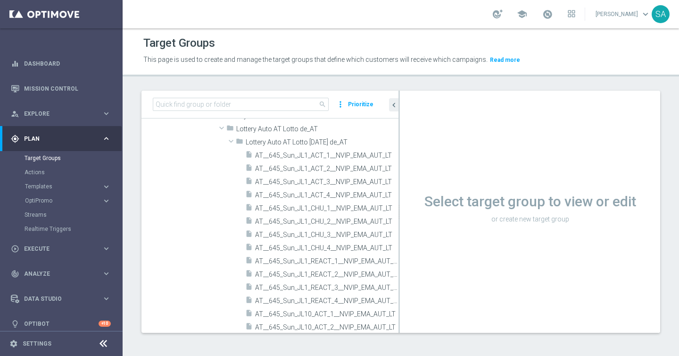
drag, startPoint x: 326, startPoint y: 198, endPoint x: 515, endPoint y: 200, distance: 188.7
click at [515, 200] on as-split "search more_vert Prioritize Customer Target Groups library_add create_new_folder" at bounding box center [401, 212] width 519 height 242
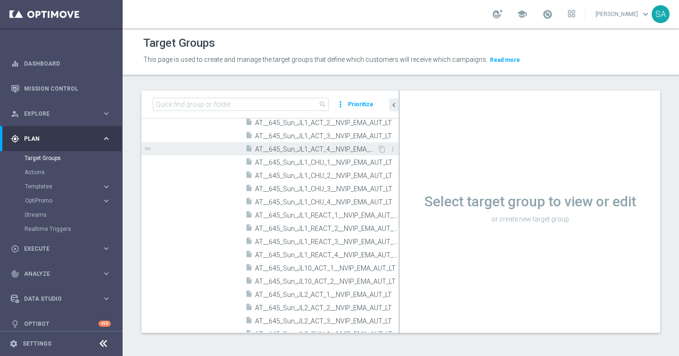
scroll to position [177, 0]
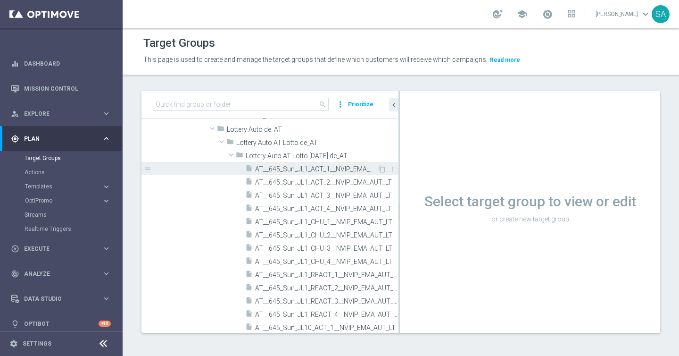
click at [325, 166] on span "AT__645_Sun_JL1_ACT_1__NVIP_EMA_AUT_LT" at bounding box center [316, 169] width 122 height 8
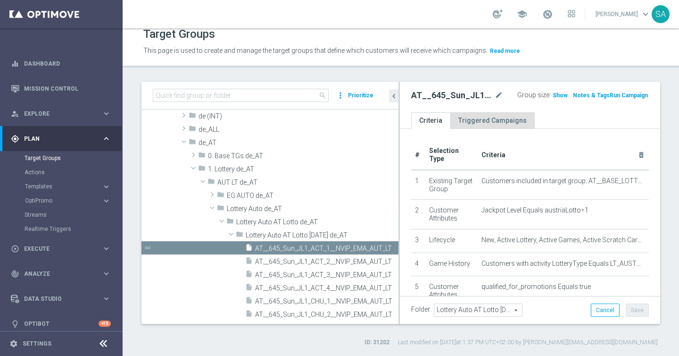
scroll to position [8, 0]
click at [559, 94] on span "Show" at bounding box center [560, 95] width 15 height 7
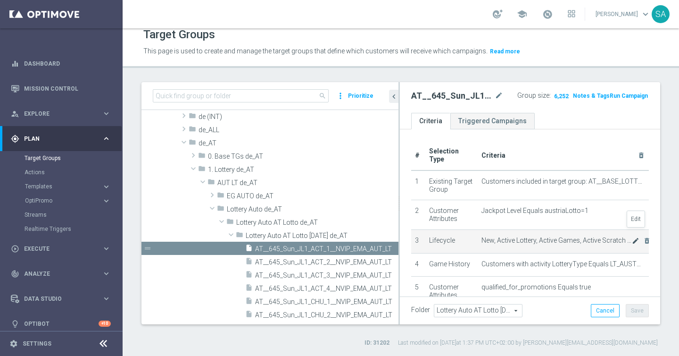
click at [633, 237] on icon "mode_edit" at bounding box center [636, 241] width 8 height 8
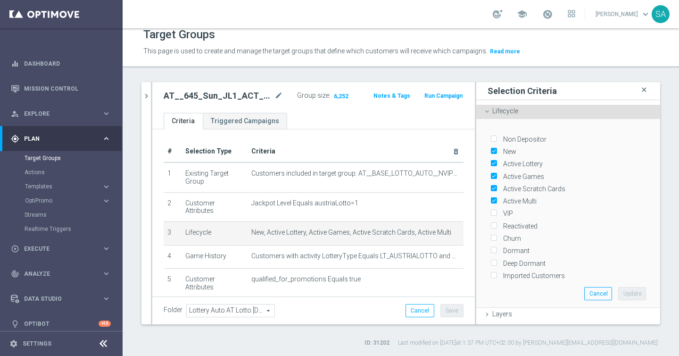
click at [646, 89] on icon "close" at bounding box center [644, 90] width 9 height 13
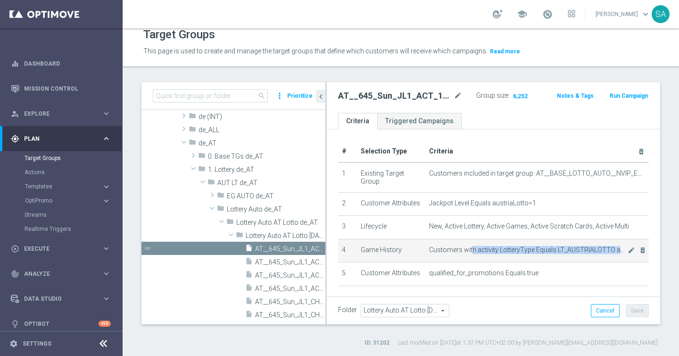
drag, startPoint x: 471, startPoint y: 251, endPoint x: 626, endPoint y: 249, distance: 154.8
click at [626, 249] on span "Customers with activity LotteryType Equals LT_AUSTRIALOTTO and Quantity >= 1, d…" at bounding box center [528, 250] width 199 height 8
click at [632, 253] on td "Customers with activity LotteryType Equals LT_AUSTRIALOTTO and Quantity >= 1, d…" at bounding box center [538, 251] width 224 height 24
click at [631, 249] on icon "mode_edit" at bounding box center [632, 250] width 8 height 8
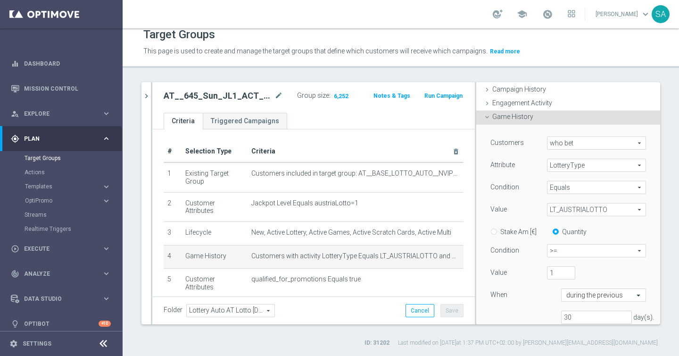
scroll to position [84, 0]
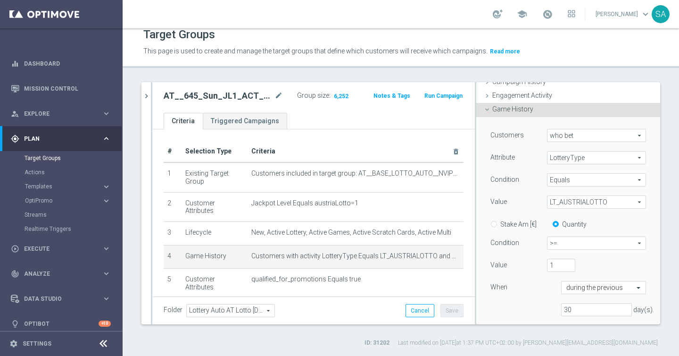
click at [487, 110] on icon at bounding box center [488, 110] width 8 height 8
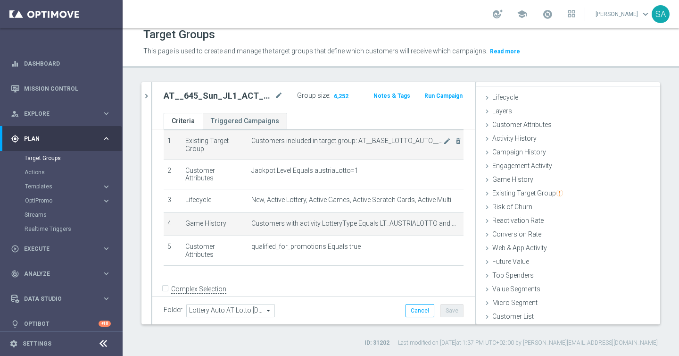
scroll to position [32, 0]
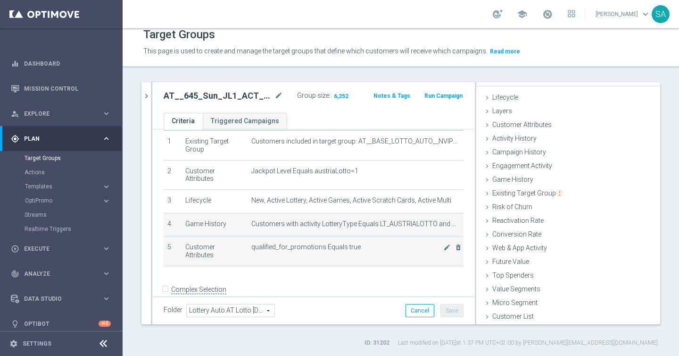
click at [293, 243] on span "qualified_for_promotions Equals true" at bounding box center [347, 247] width 192 height 8
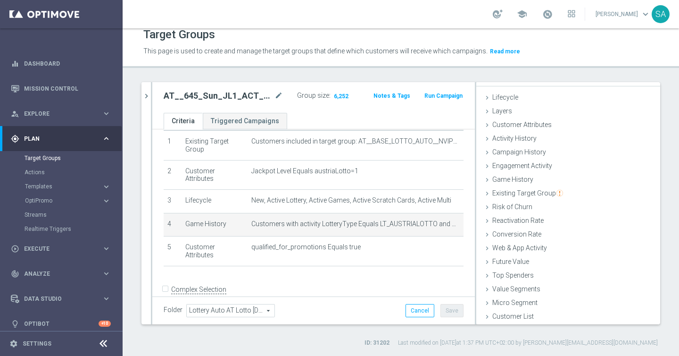
click at [359, 275] on div "+ Add Selection" at bounding box center [314, 279] width 314 height 8
click at [147, 93] on icon "chevron_right" at bounding box center [146, 96] width 9 height 9
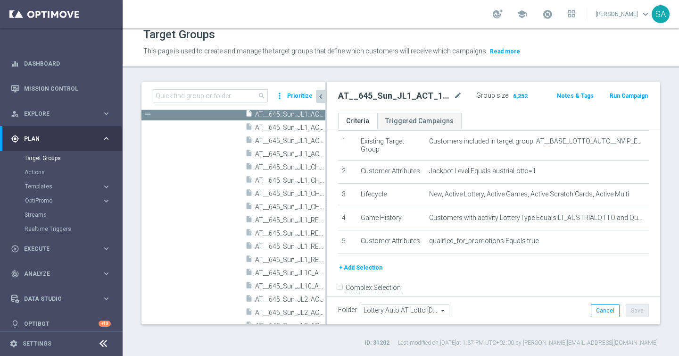
scroll to position [226, 0]
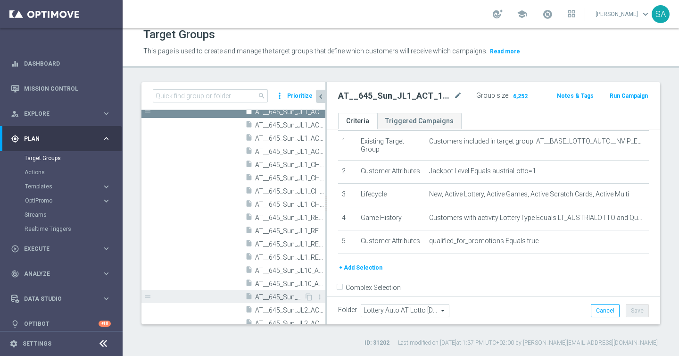
click at [288, 298] on span "AT__645_Sun_JL2_ACT_1__NVIP_EMA_AUT_LT" at bounding box center [279, 297] width 49 height 8
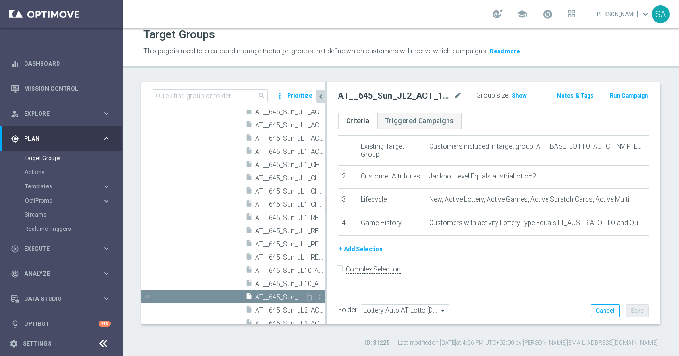
scroll to position [19, 0]
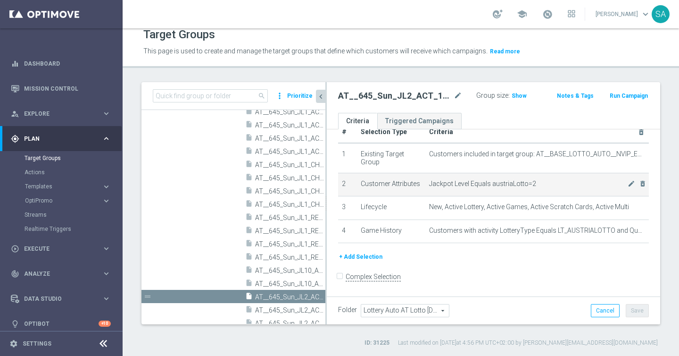
click at [530, 182] on span "Jackpot Level Equals austriaLotto=2" at bounding box center [528, 184] width 199 height 8
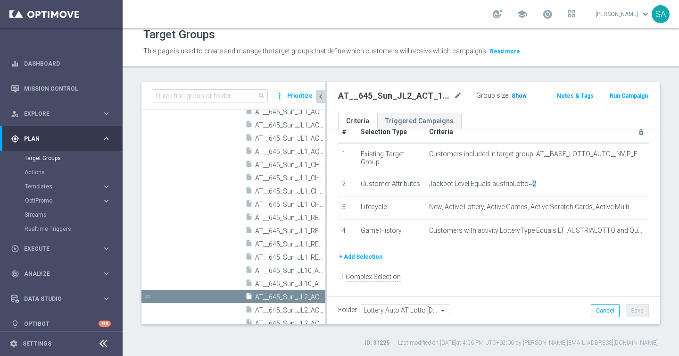
click at [518, 97] on span "Show" at bounding box center [519, 95] width 15 height 7
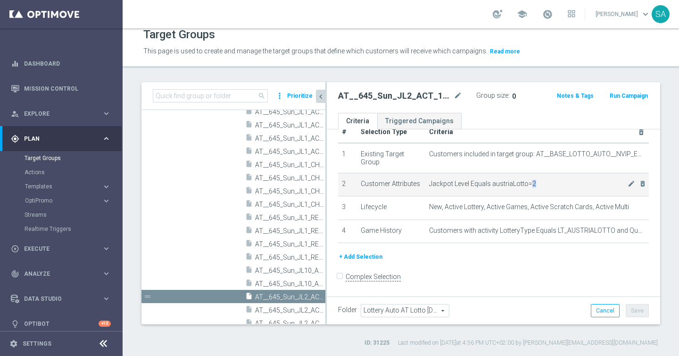
click at [511, 185] on span "Jackpot Level Equals austriaLotto=2" at bounding box center [528, 184] width 199 height 8
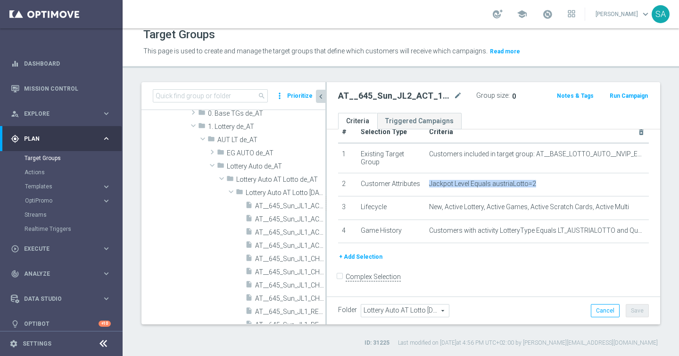
scroll to position [111, 0]
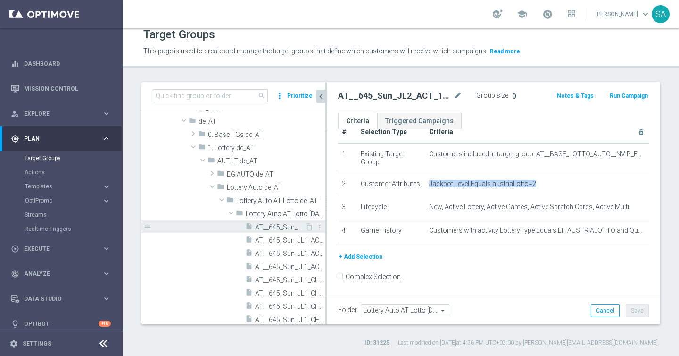
click at [291, 223] on span "AT__645_Sun_JL1_ACT_1__NVIP_EMA_AUT_LT" at bounding box center [279, 227] width 49 height 8
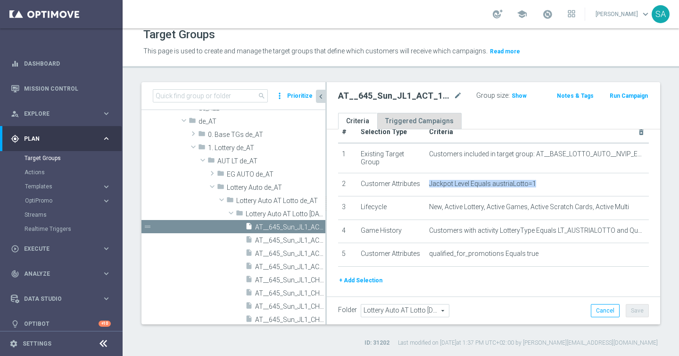
scroll to position [32, 0]
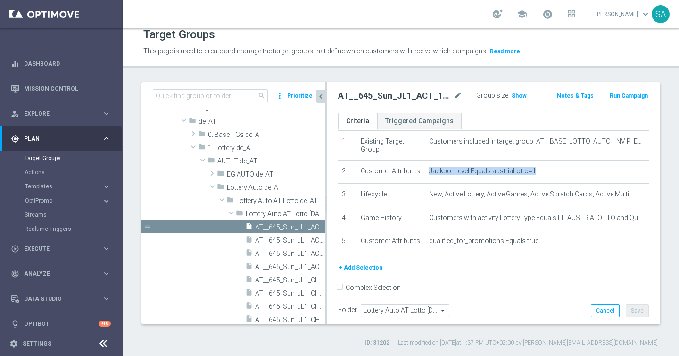
click at [414, 95] on h2 "AT__645_Sun_JL1_ACT_1__NVIP_EMA_AUT_LT" at bounding box center [395, 95] width 114 height 11
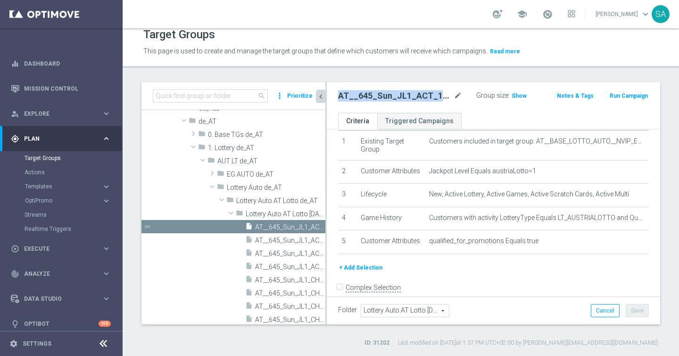
click at [414, 95] on h2 "AT__645_Sun_JL1_ACT_1__NVIP_EMA_AUT_LT" at bounding box center [395, 95] width 114 height 11
copy div "AT__645_Sun_JL1_ACT_1__NVIP_EMA_AUT_LT"
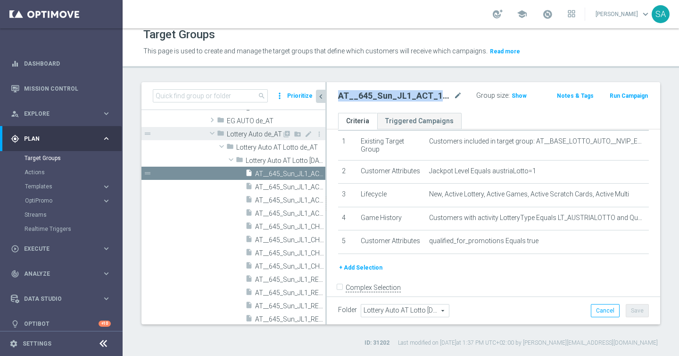
scroll to position [167, 0]
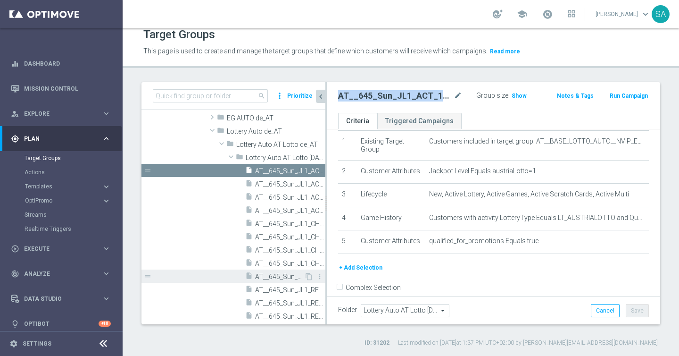
click at [290, 274] on span "AT__645_Sun_JL1_REACT_1__NVIP_EMA_AUT_LT" at bounding box center [279, 277] width 49 height 8
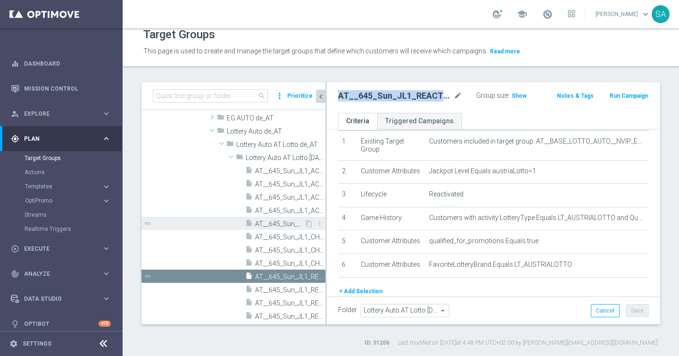
click at [290, 221] on span "AT__645_Sun_JL1_CHU_1__NVIP_EMA_AUT_LT" at bounding box center [279, 224] width 49 height 8
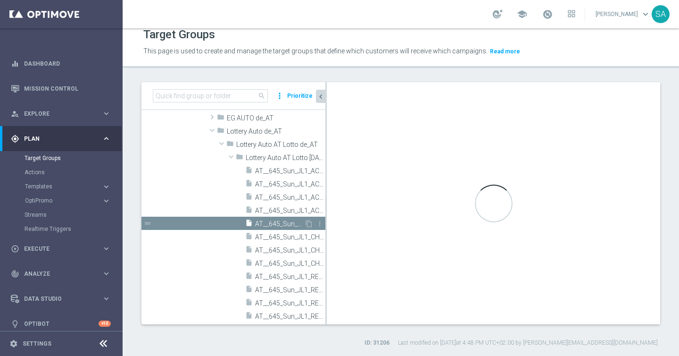
checkbox input "false"
